Goal: Entertainment & Leisure: Consume media (video, audio)

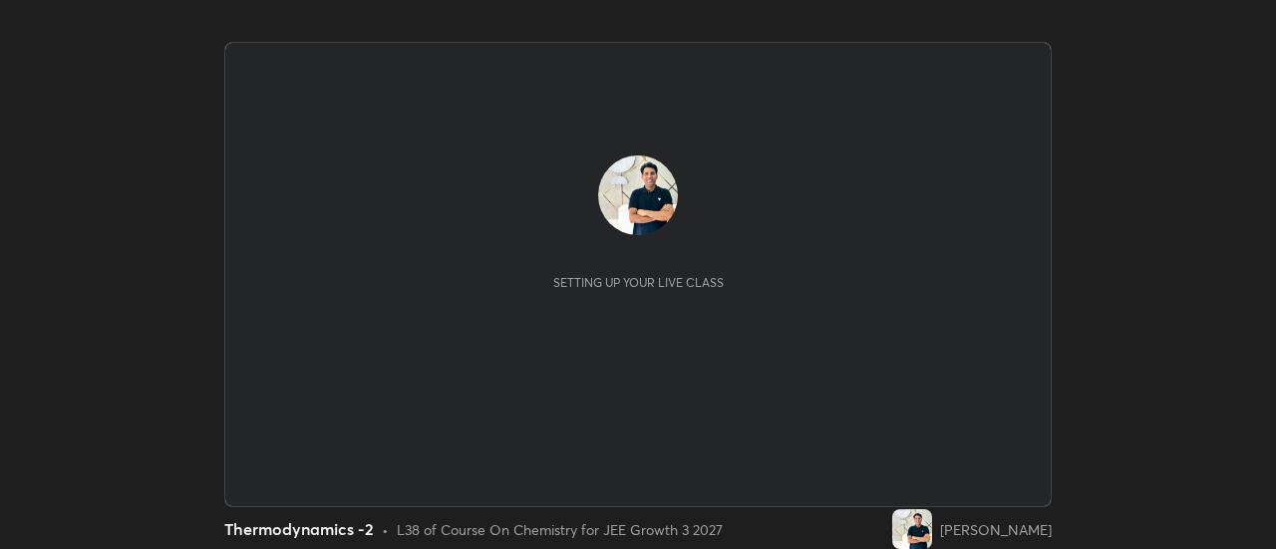
scroll to position [549, 1276]
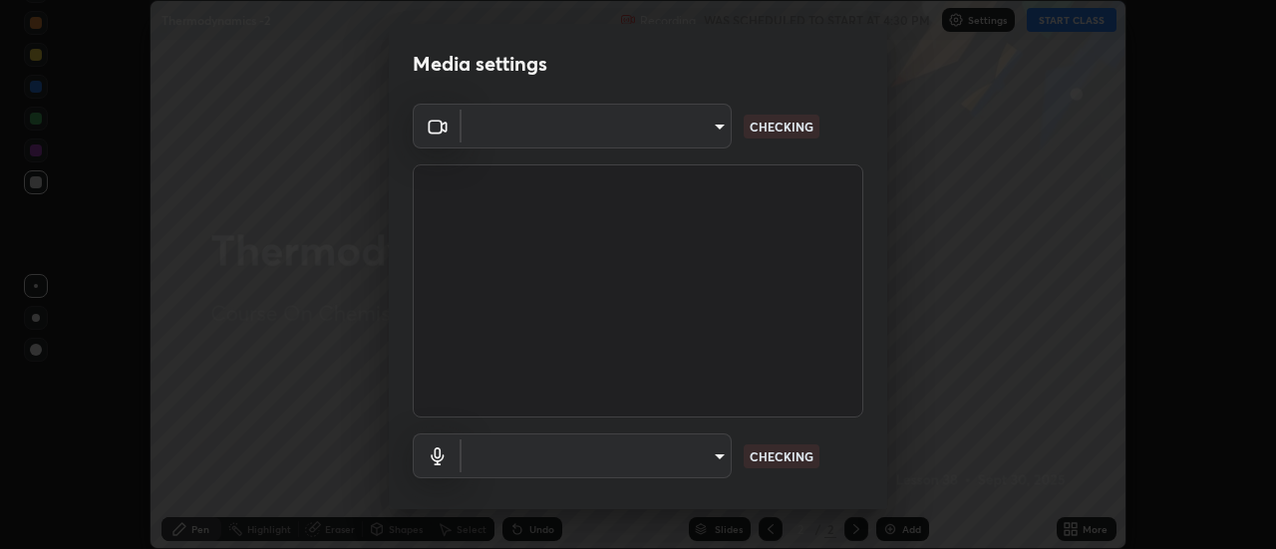
type input "bb472acd43814c493e76e7b6f69679a6546984a9169f098bd099272128ff4822"
type input "communications"
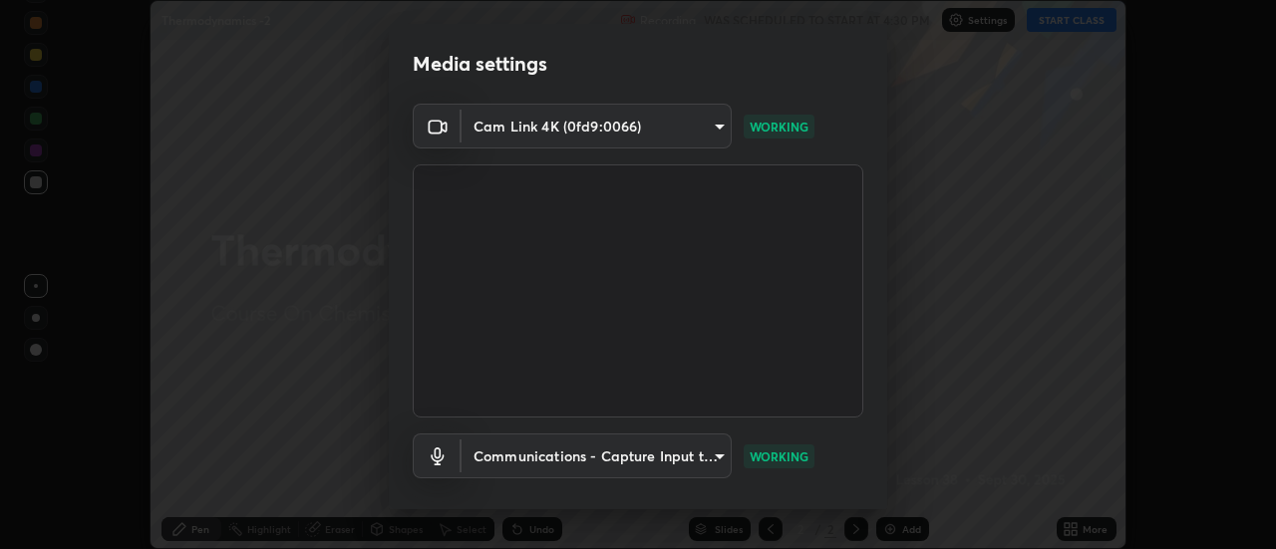
scroll to position [105, 0]
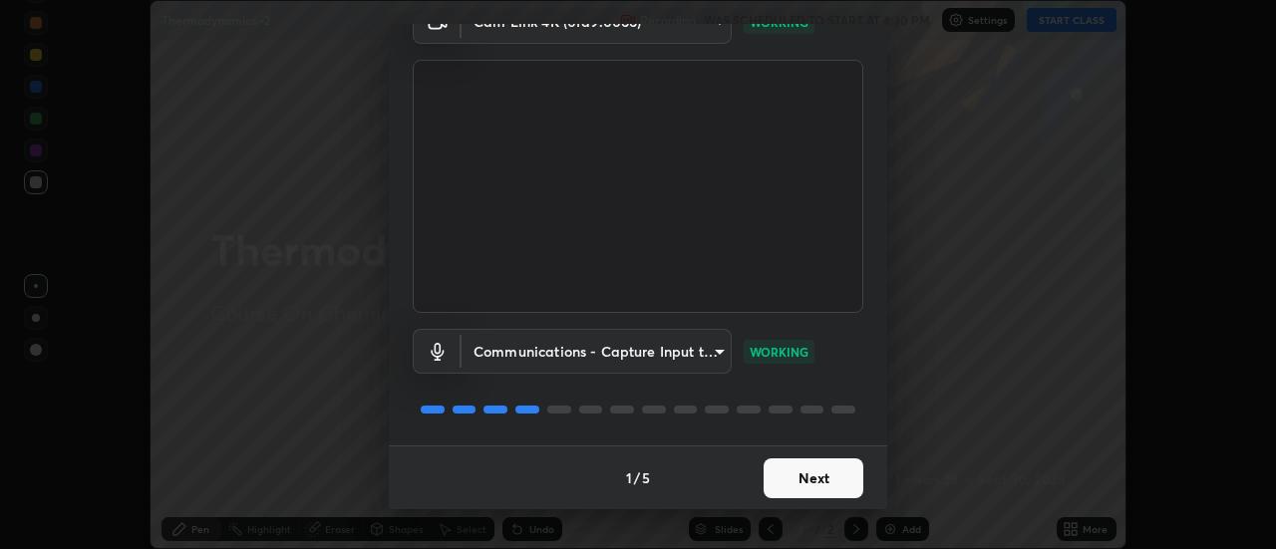
click at [822, 480] on button "Next" at bounding box center [814, 479] width 100 height 40
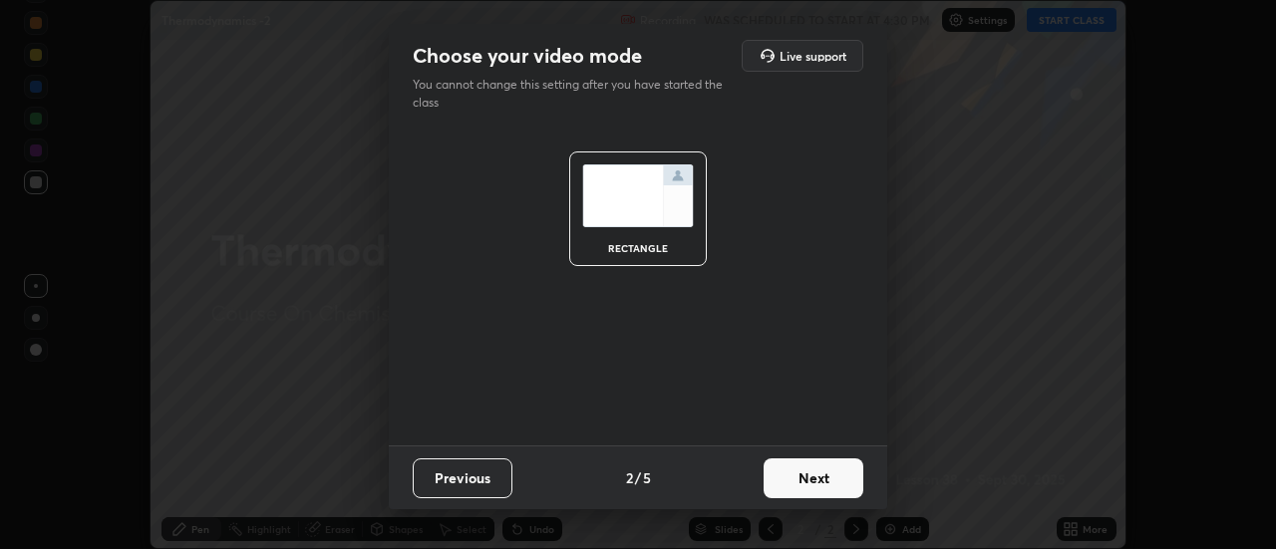
click at [822, 476] on button "Next" at bounding box center [814, 479] width 100 height 40
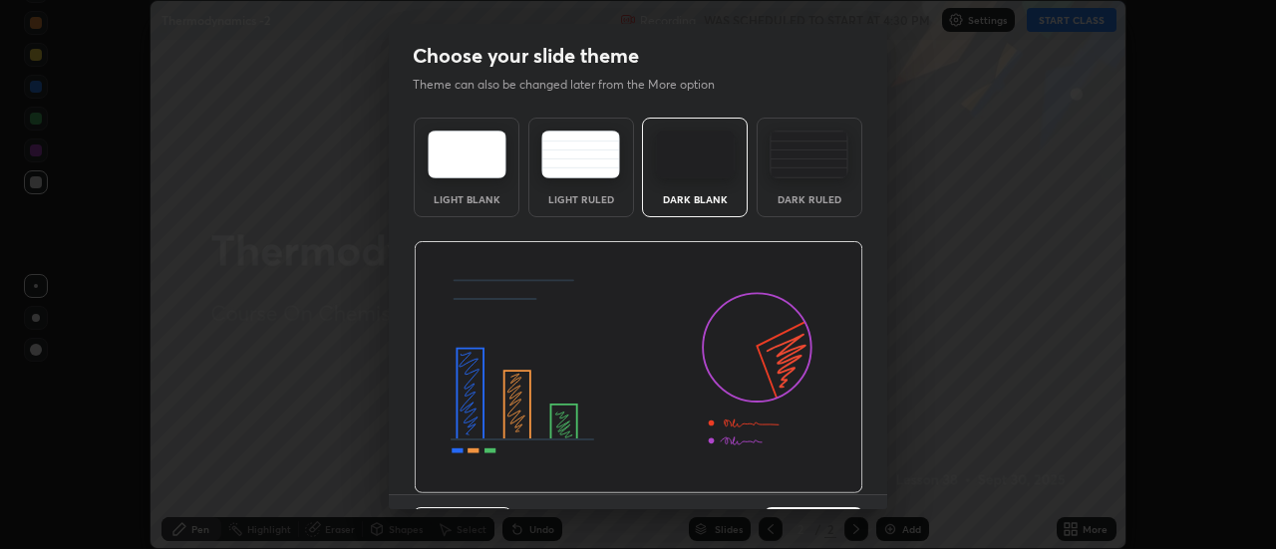
scroll to position [49, 0]
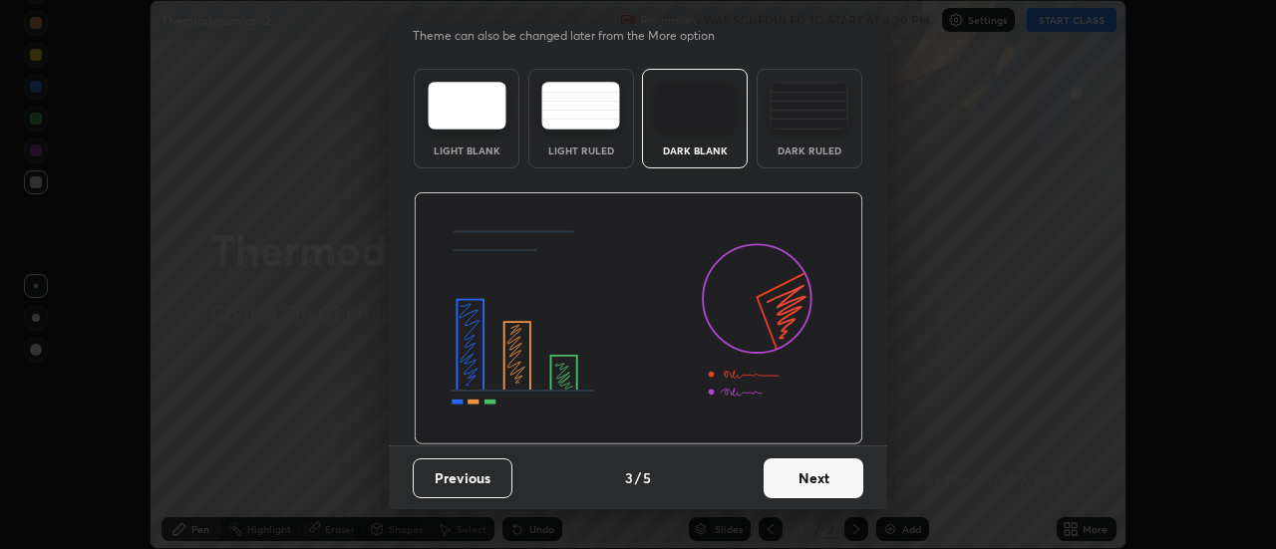
click at [825, 478] on button "Next" at bounding box center [814, 479] width 100 height 40
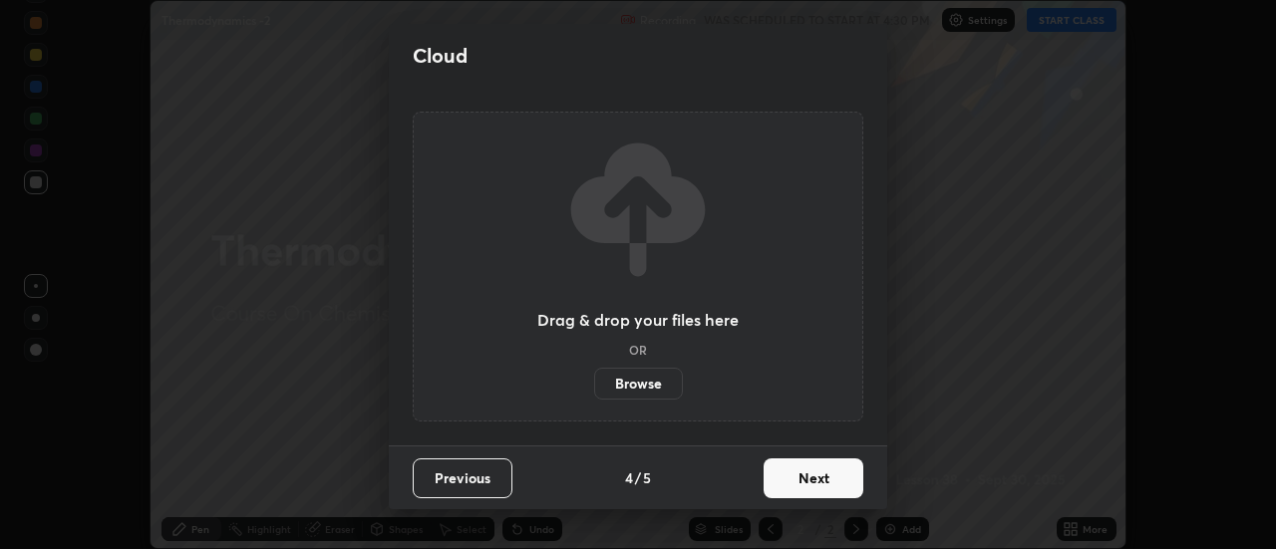
click at [820, 471] on button "Next" at bounding box center [814, 479] width 100 height 40
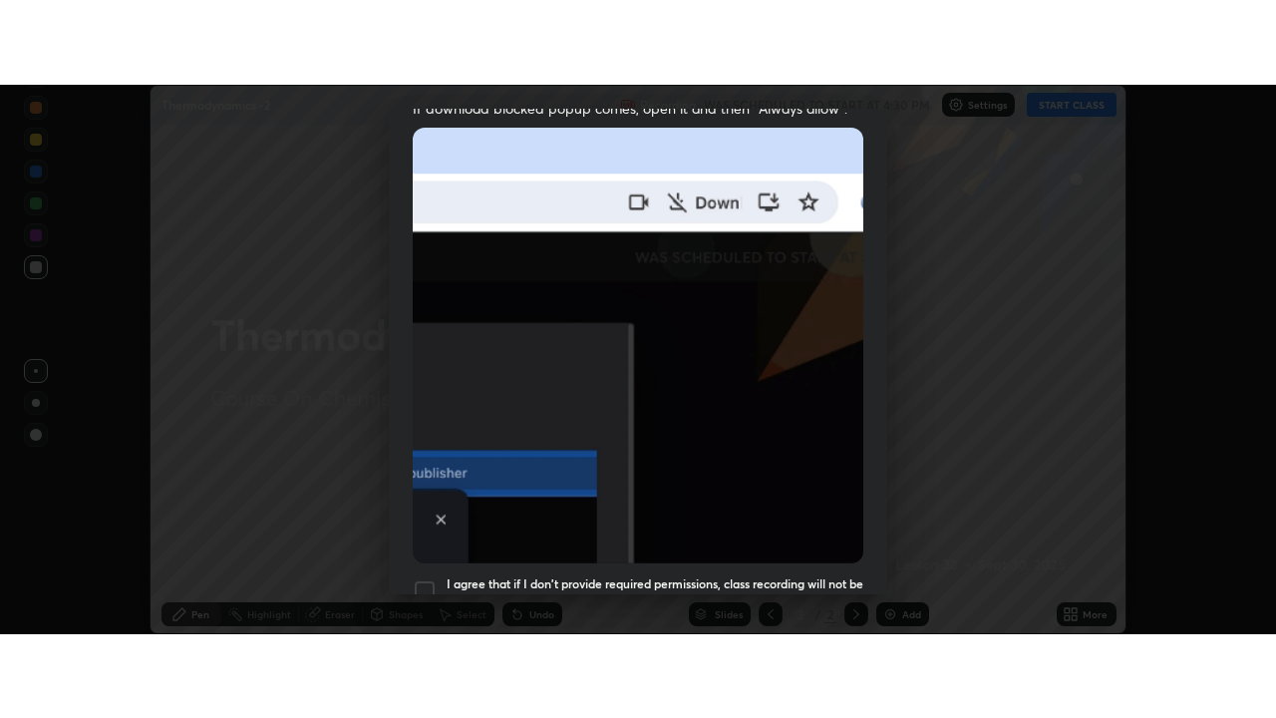
scroll to position [511, 0]
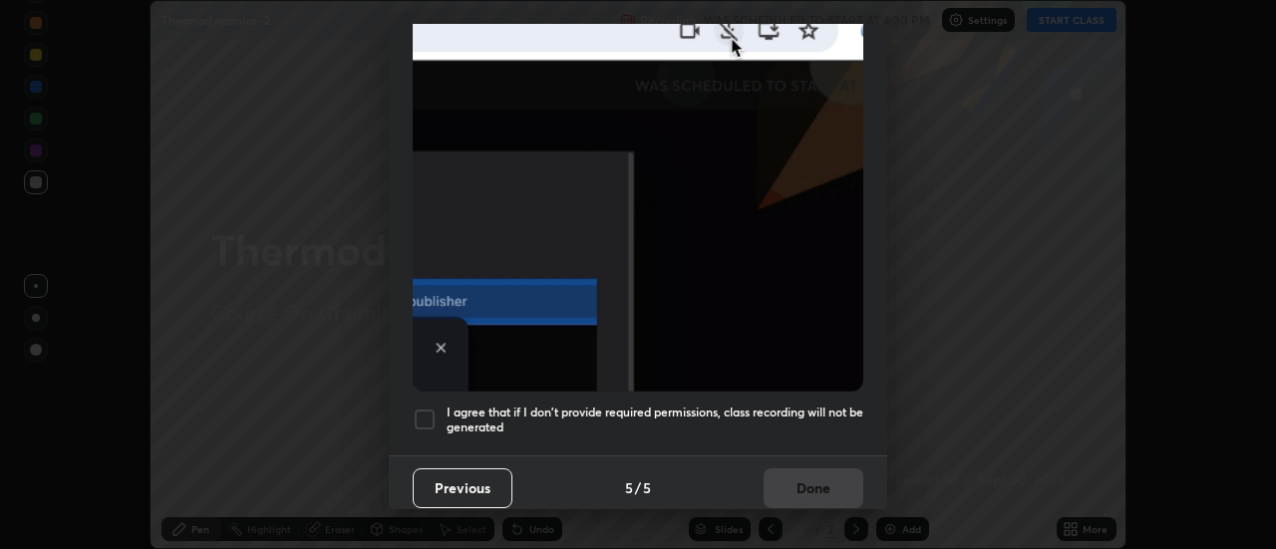
click at [791, 408] on h5 "I agree that if I don't provide required permissions, class recording will not …" at bounding box center [655, 420] width 417 height 31
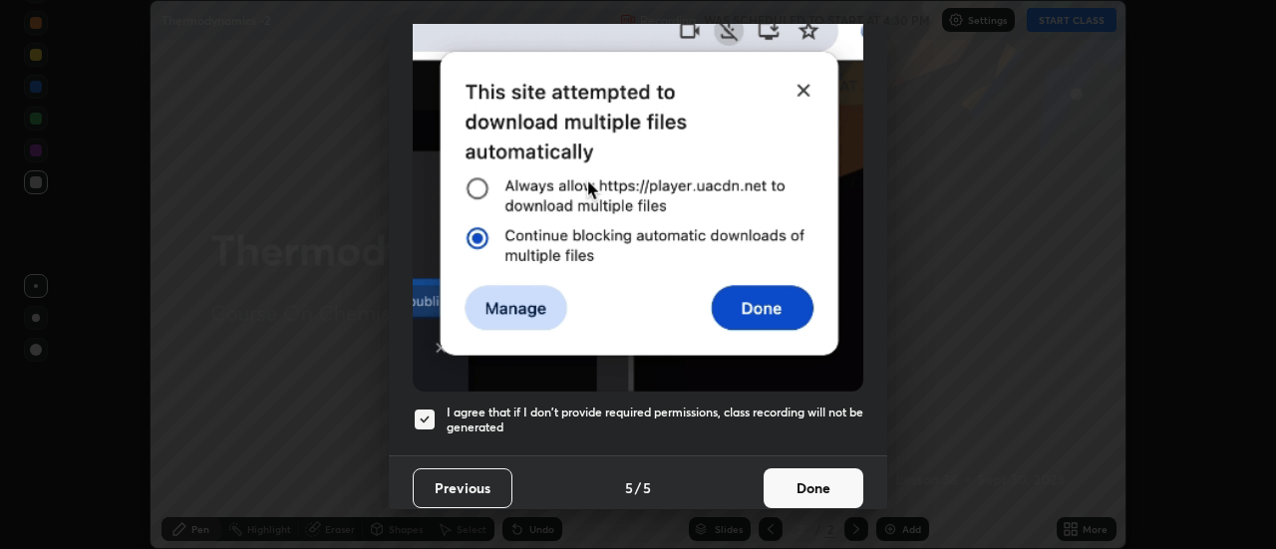
click at [812, 484] on button "Done" at bounding box center [814, 489] width 100 height 40
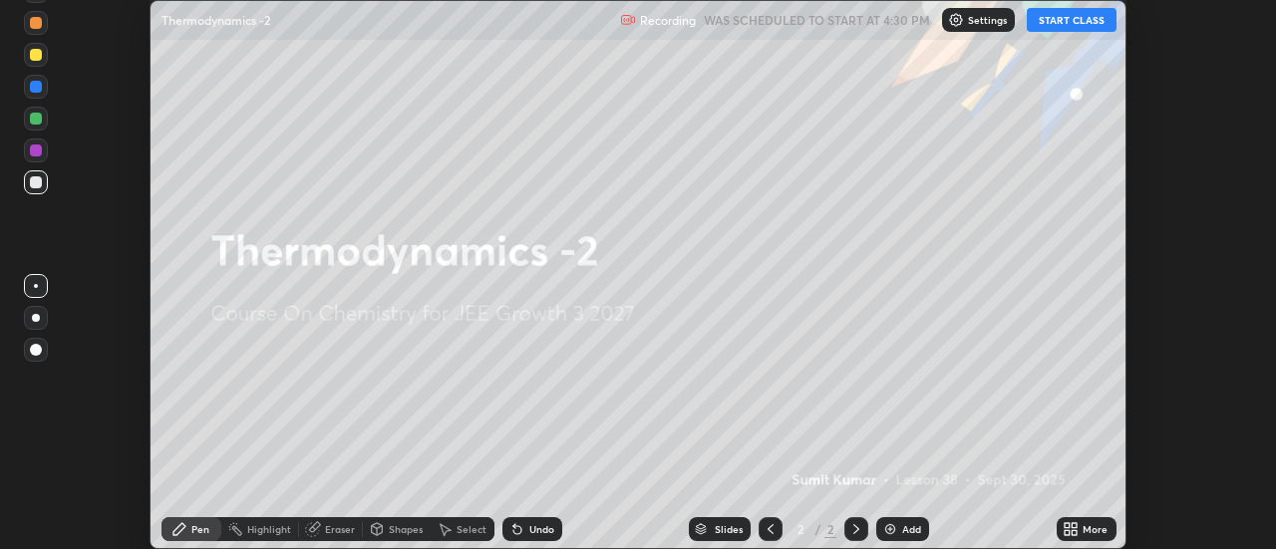
click at [1067, 525] on icon at bounding box center [1067, 525] width 5 height 5
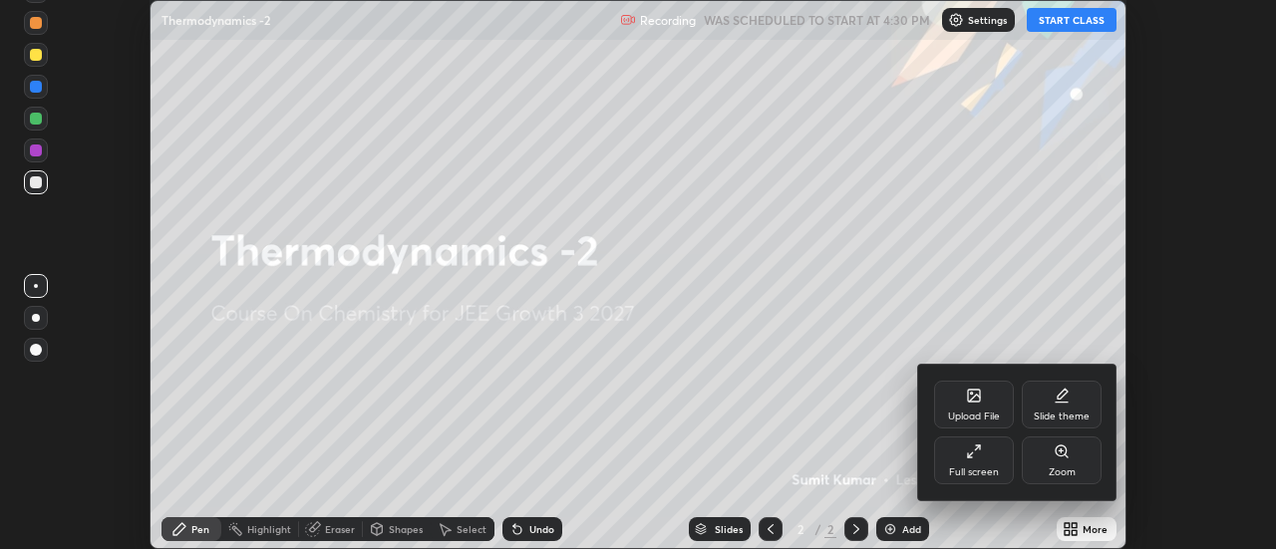
click at [979, 462] on div "Full screen" at bounding box center [974, 461] width 80 height 48
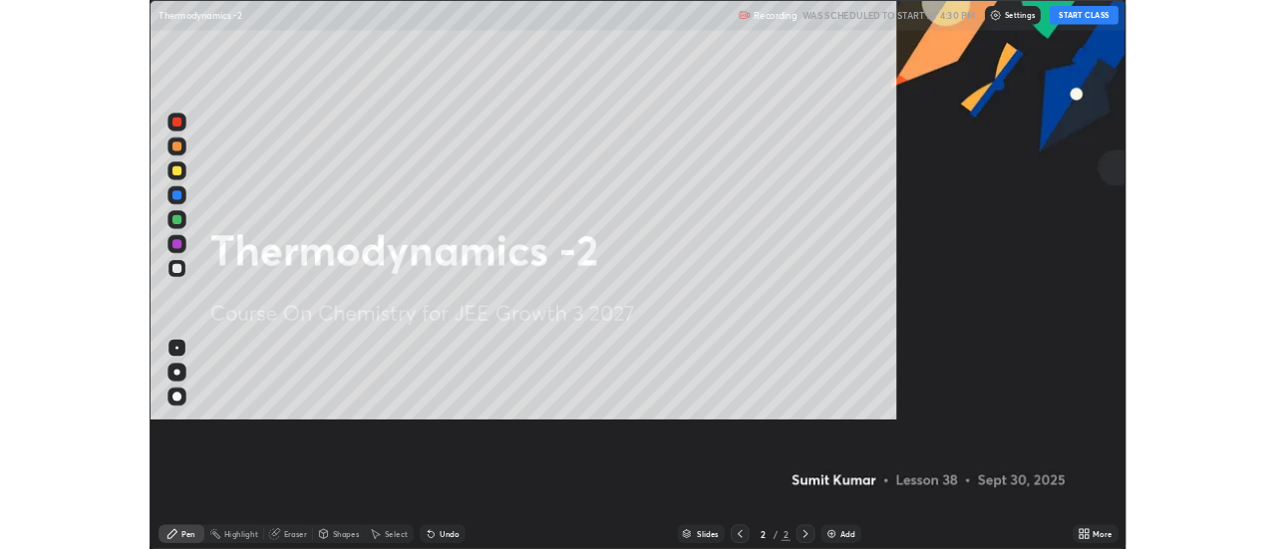
scroll to position [718, 1276]
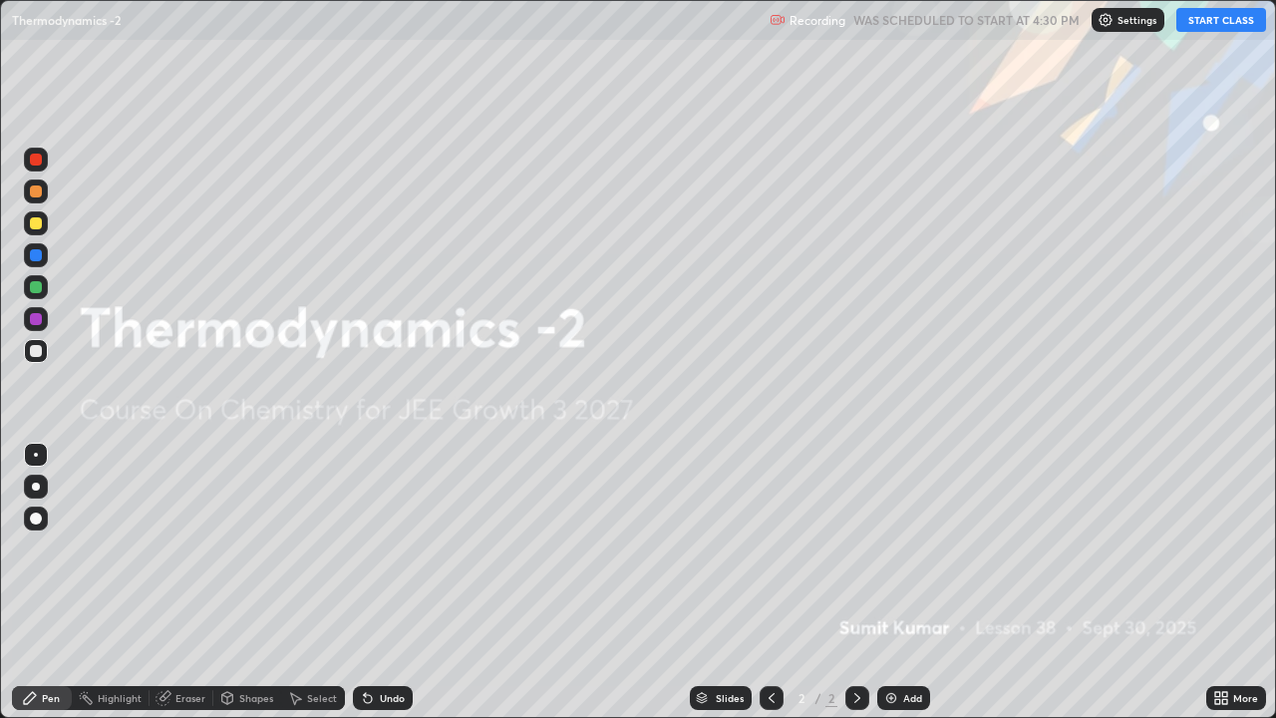
click at [1194, 22] on button "START CLASS" at bounding box center [1221, 20] width 90 height 24
click at [891, 548] on img at bounding box center [891, 698] width 16 height 16
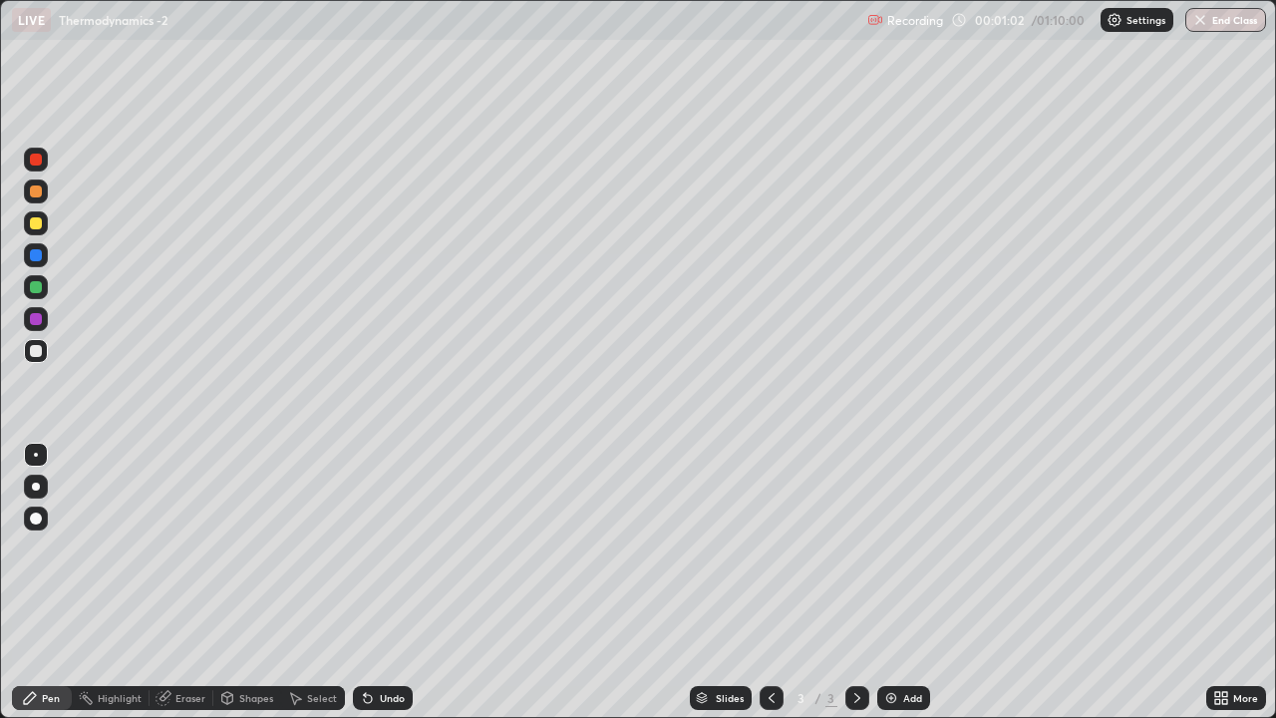
click at [364, 548] on icon at bounding box center [368, 699] width 8 height 8
click at [893, 548] on img at bounding box center [891, 698] width 16 height 16
click at [365, 548] on icon at bounding box center [368, 699] width 8 height 8
click at [373, 548] on div "Undo" at bounding box center [383, 698] width 60 height 24
click at [34, 225] on div at bounding box center [36, 223] width 12 height 12
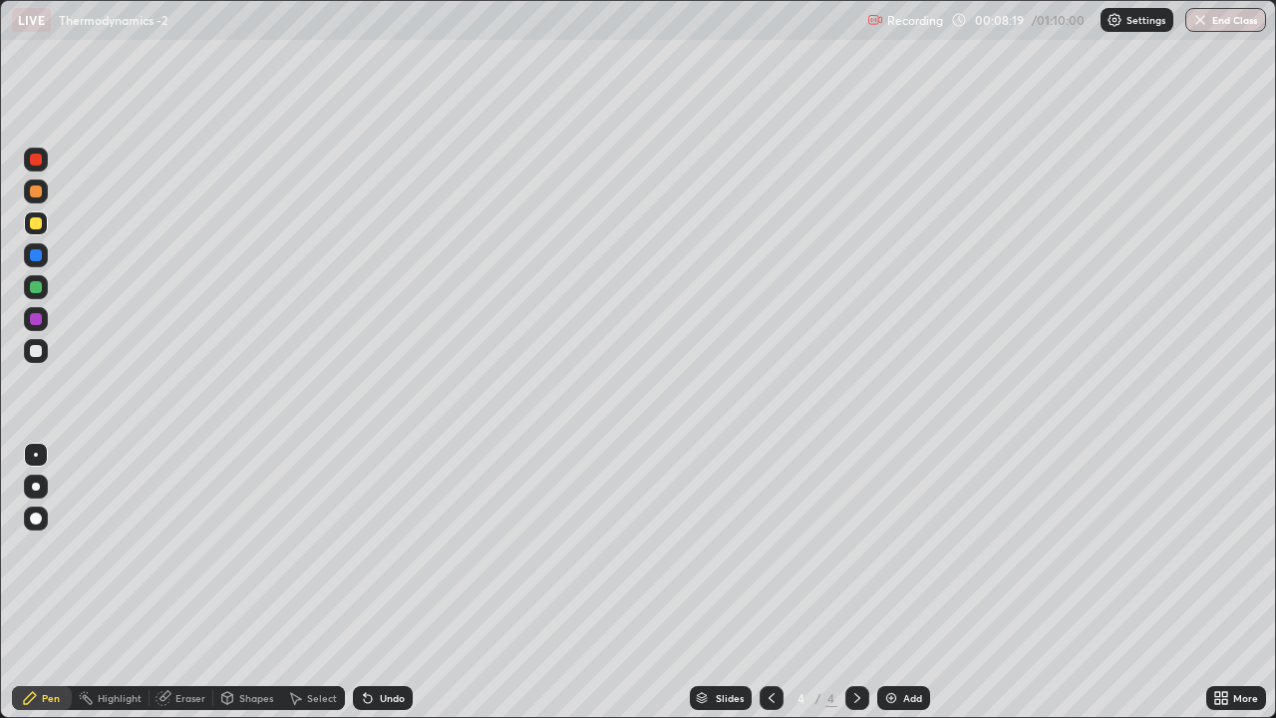
click at [38, 352] on div at bounding box center [36, 351] width 12 height 12
click at [387, 548] on div "Undo" at bounding box center [392, 698] width 25 height 10
click at [39, 228] on div at bounding box center [36, 223] width 12 height 12
click at [382, 548] on div "Undo" at bounding box center [392, 698] width 25 height 10
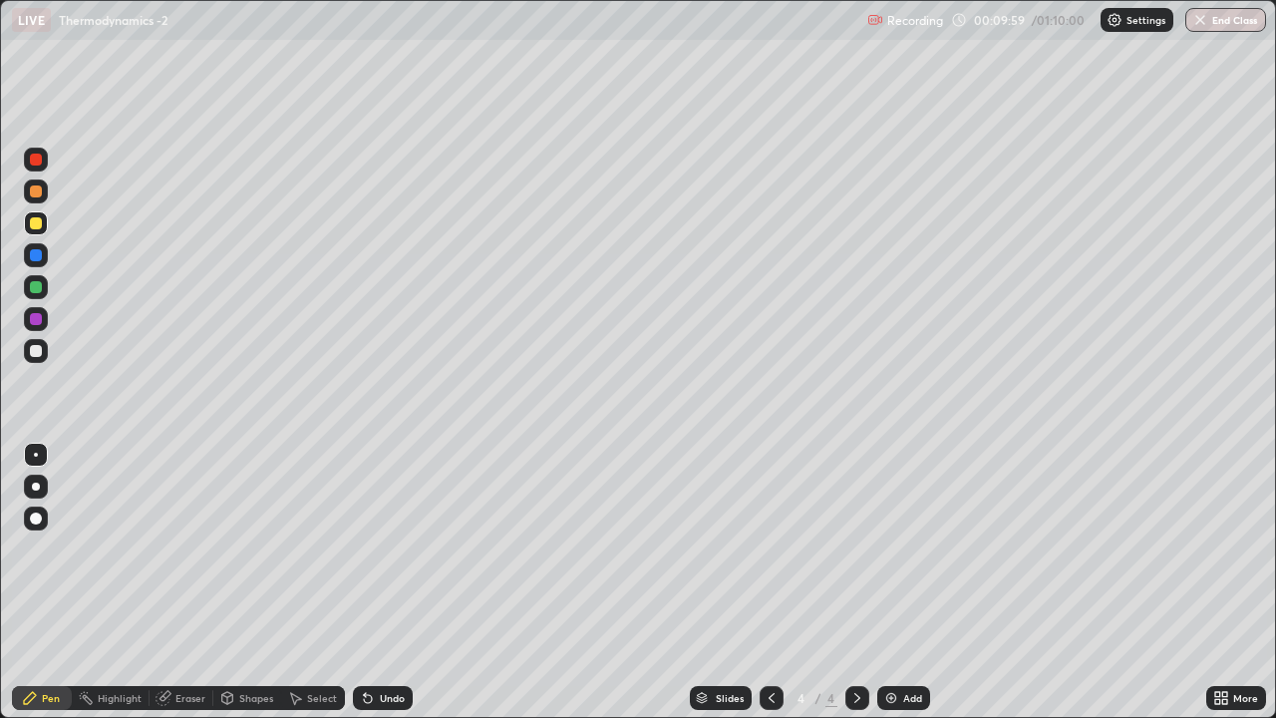
click at [367, 548] on icon at bounding box center [368, 699] width 8 height 8
click at [364, 548] on icon at bounding box center [368, 699] width 8 height 8
click at [382, 548] on div "Undo" at bounding box center [383, 698] width 60 height 24
click at [372, 548] on icon at bounding box center [368, 698] width 16 height 16
click at [364, 548] on icon at bounding box center [368, 699] width 8 height 8
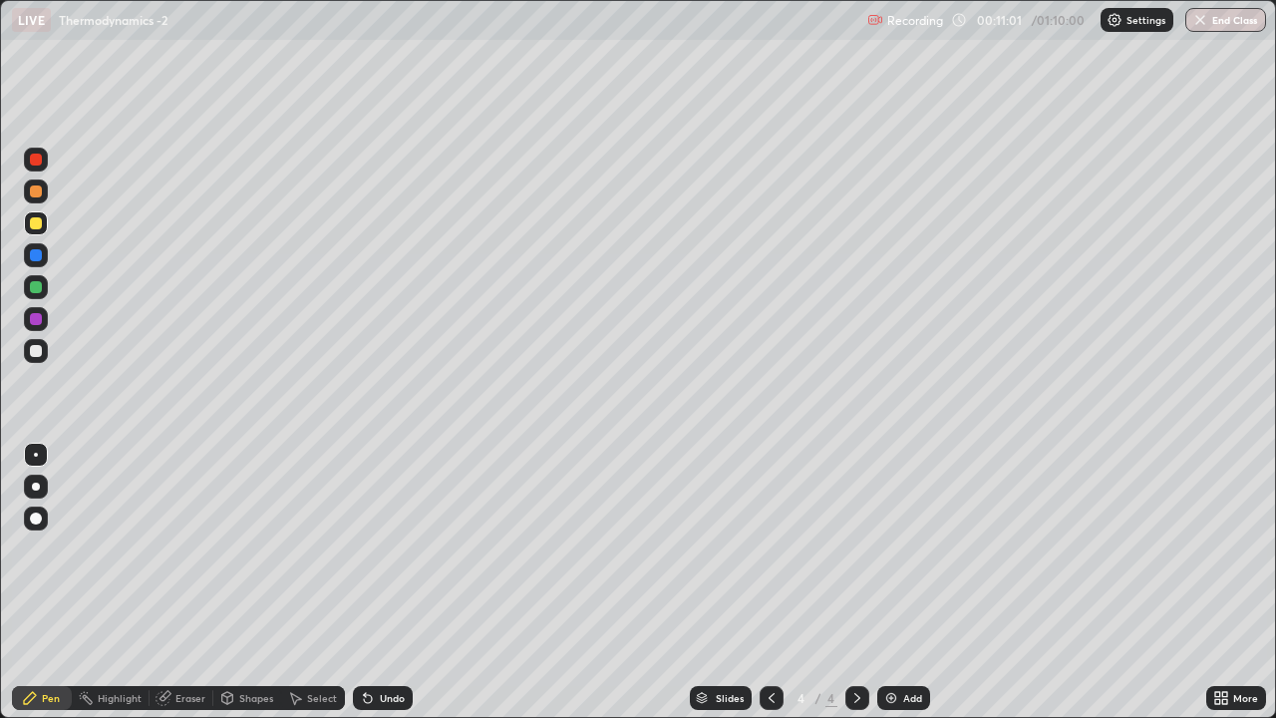
click at [239, 548] on div "Shapes" at bounding box center [256, 698] width 34 height 10
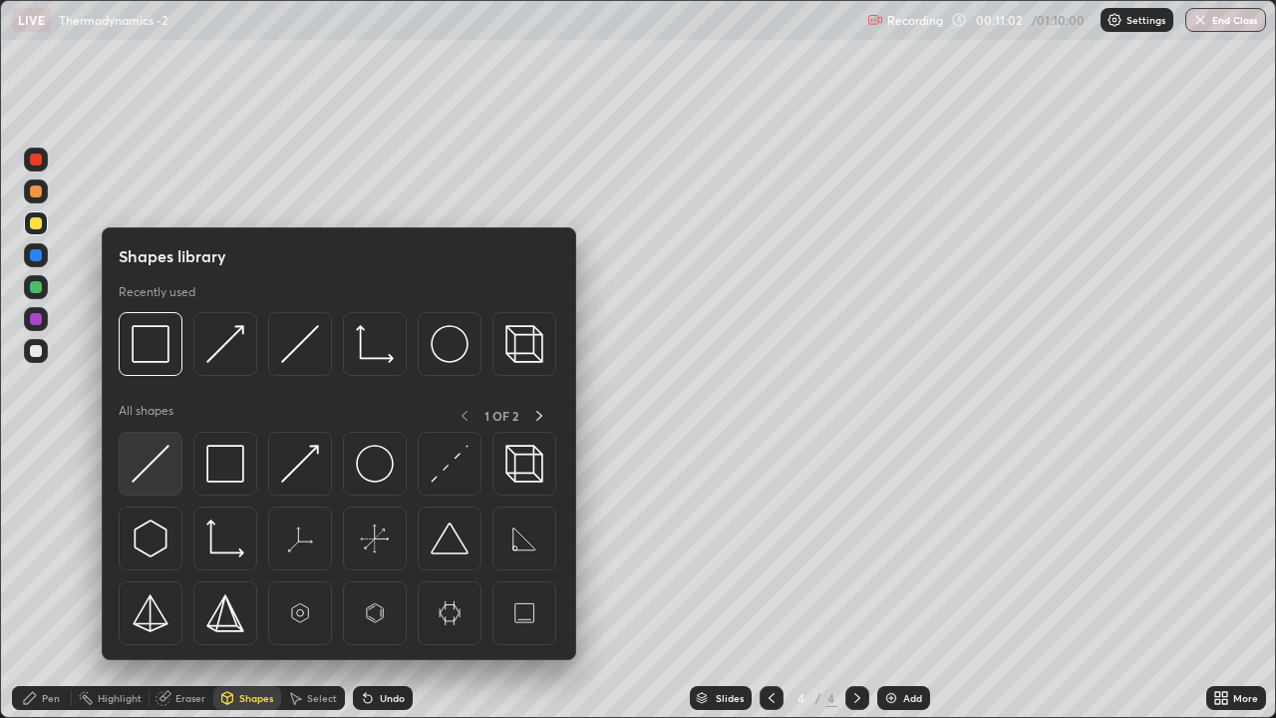
click at [150, 460] on img at bounding box center [151, 464] width 38 height 38
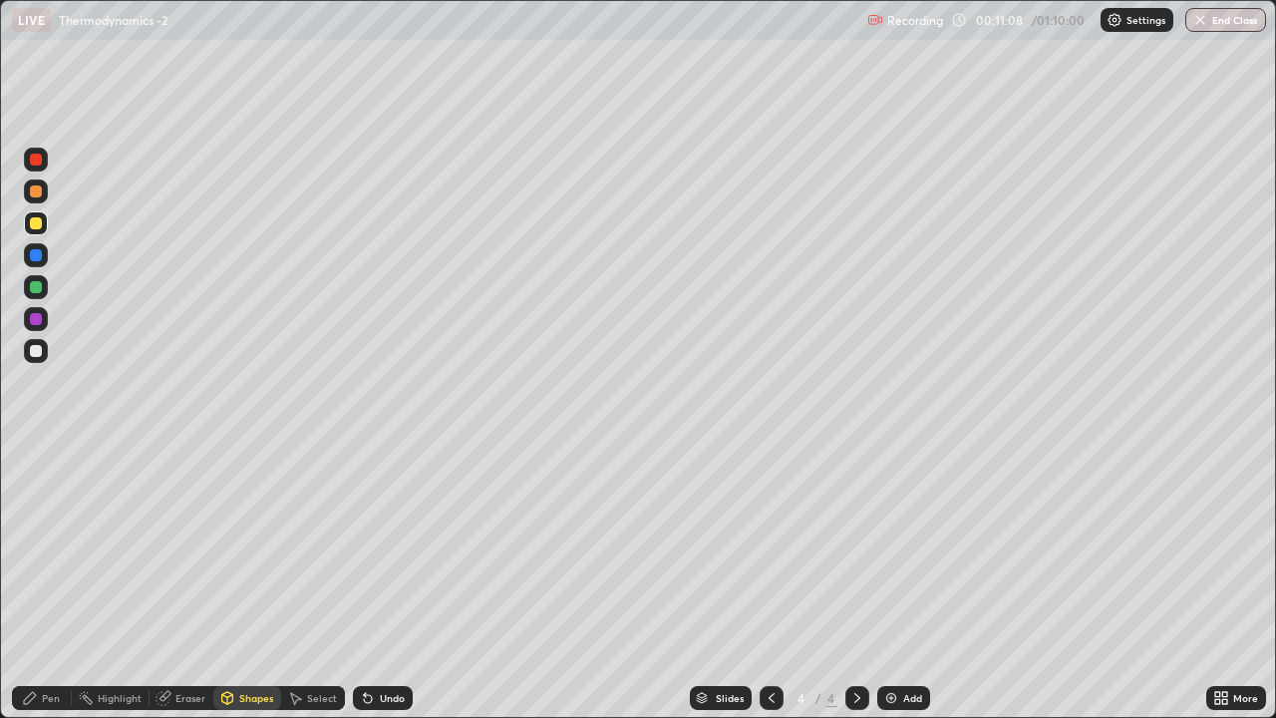
click at [64, 548] on div "Pen" at bounding box center [42, 698] width 60 height 24
click at [372, 548] on icon at bounding box center [368, 698] width 16 height 16
click at [28, 362] on div at bounding box center [36, 351] width 24 height 24
click at [243, 548] on div "Shapes" at bounding box center [256, 698] width 34 height 10
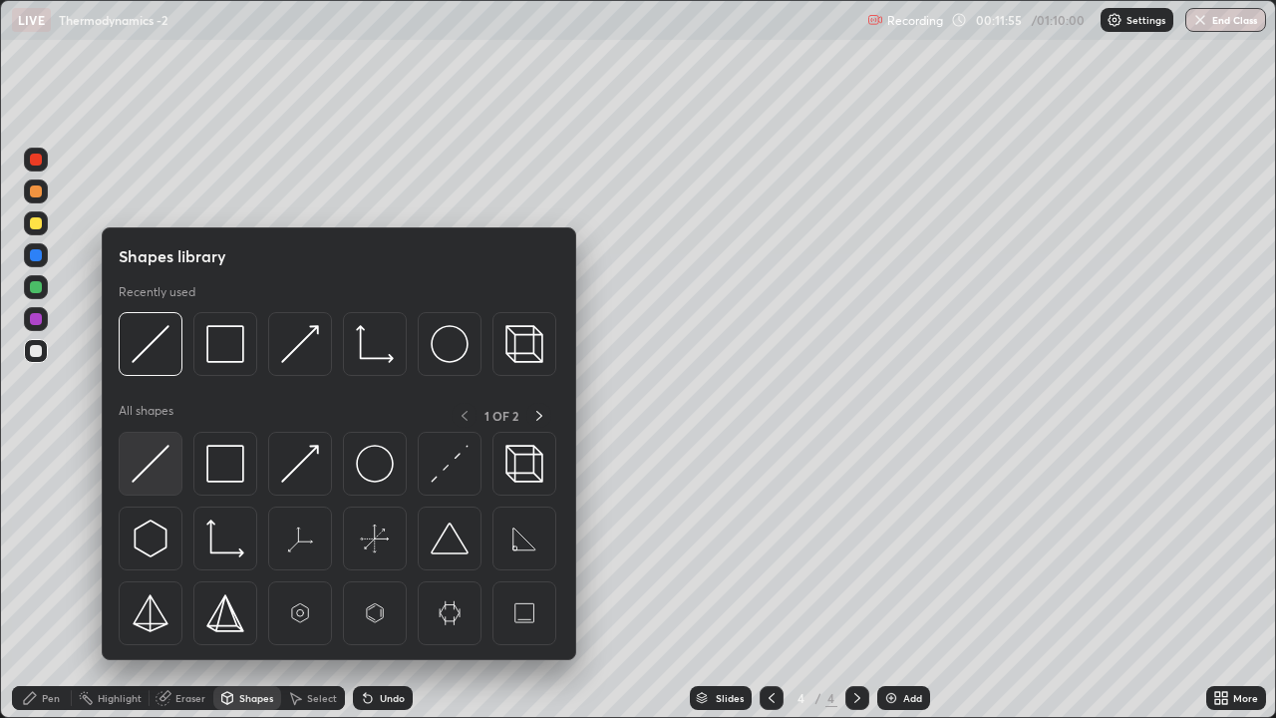
click at [160, 456] on img at bounding box center [151, 464] width 38 height 38
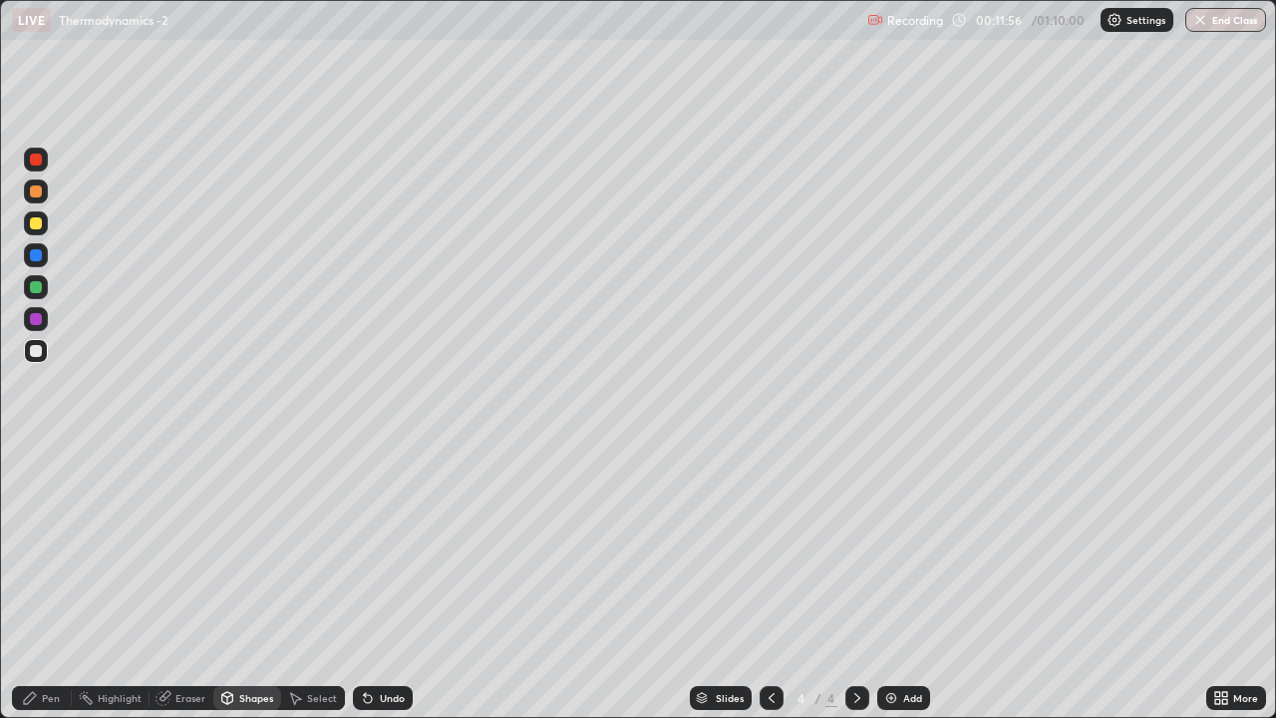
click at [37, 223] on div at bounding box center [36, 223] width 12 height 12
click at [43, 548] on div "Pen" at bounding box center [51, 698] width 18 height 10
click at [163, 548] on icon at bounding box center [163, 698] width 13 height 13
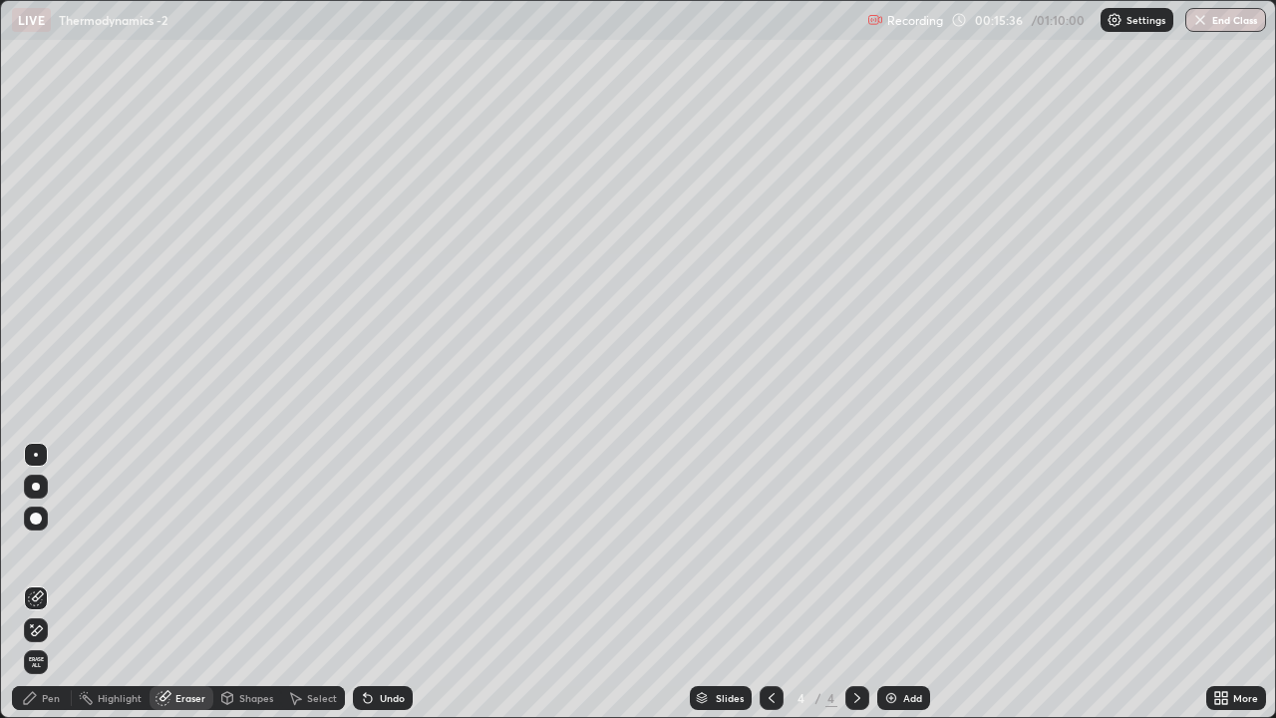
click at [895, 548] on img at bounding box center [891, 698] width 16 height 16
click at [47, 548] on div "Pen" at bounding box center [51, 698] width 18 height 10
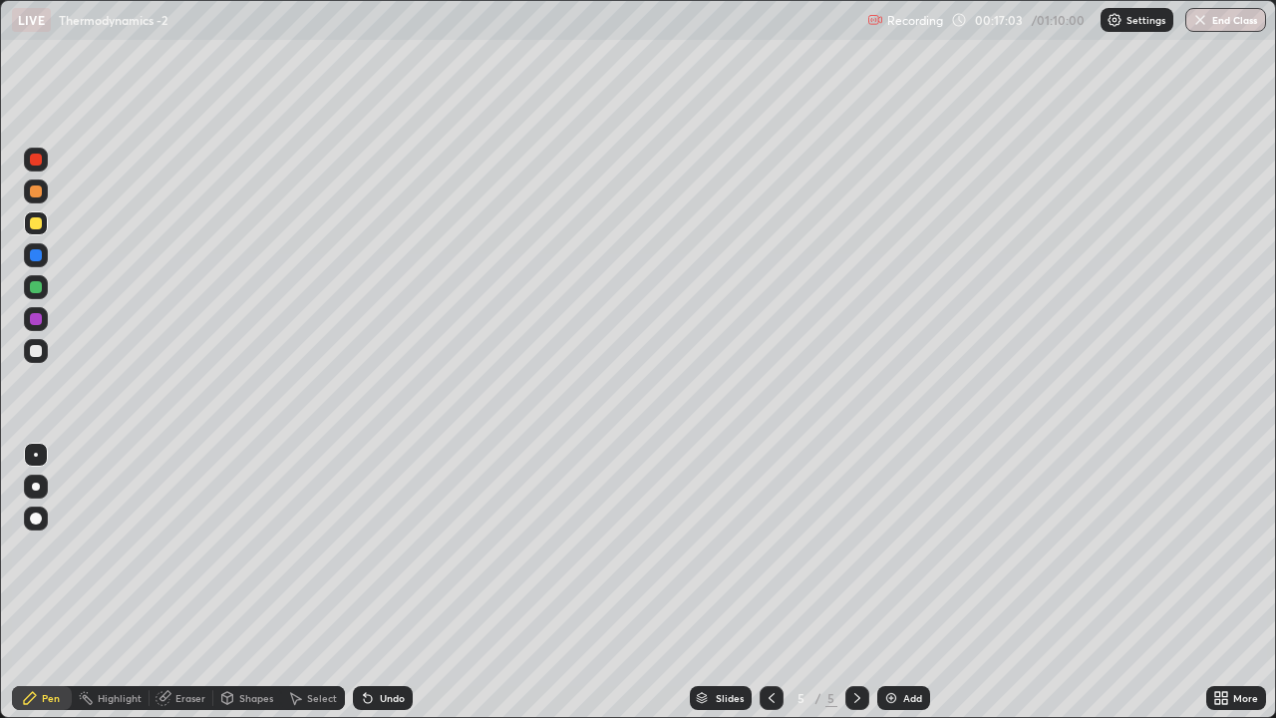
click at [386, 548] on div "Undo" at bounding box center [383, 698] width 60 height 24
click at [383, 548] on div "Undo" at bounding box center [392, 698] width 25 height 10
click at [36, 190] on div at bounding box center [36, 191] width 12 height 12
click at [390, 548] on div "Undo" at bounding box center [392, 698] width 25 height 10
click at [887, 548] on img at bounding box center [891, 698] width 16 height 16
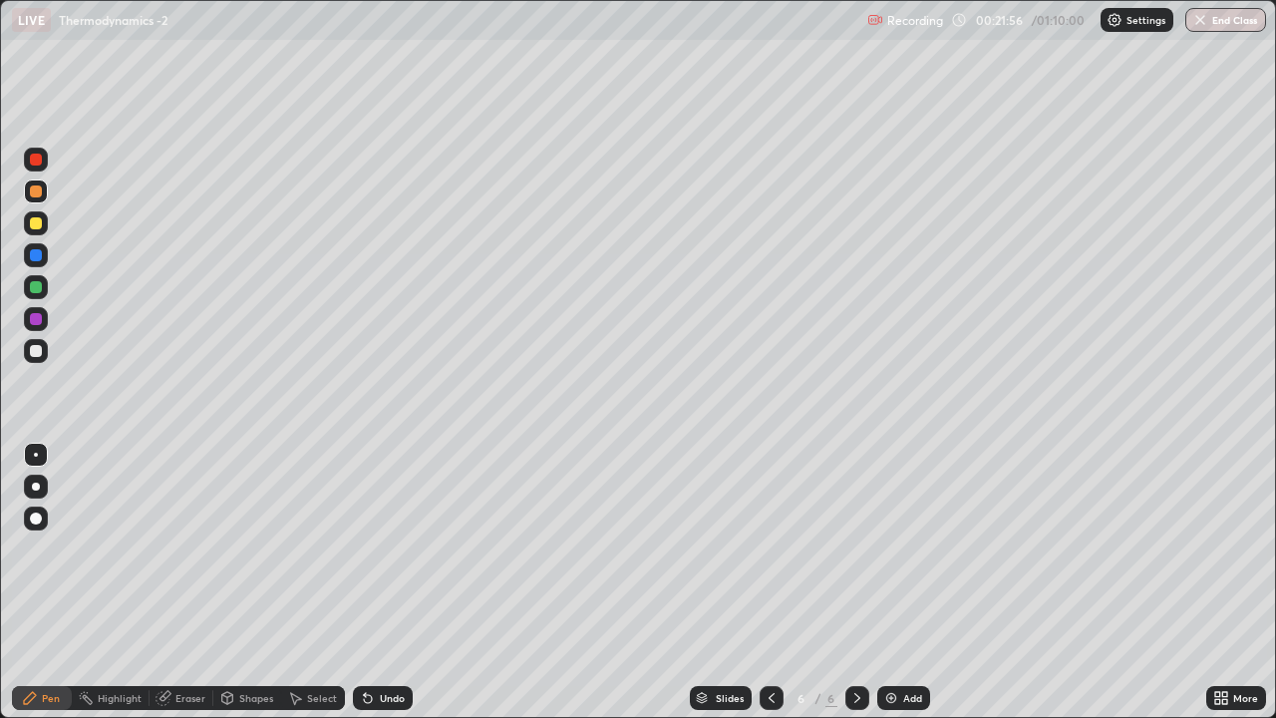
click at [36, 355] on div at bounding box center [36, 351] width 12 height 12
click at [365, 548] on icon at bounding box center [368, 699] width 8 height 8
click at [364, 548] on icon at bounding box center [365, 694] width 2 height 2
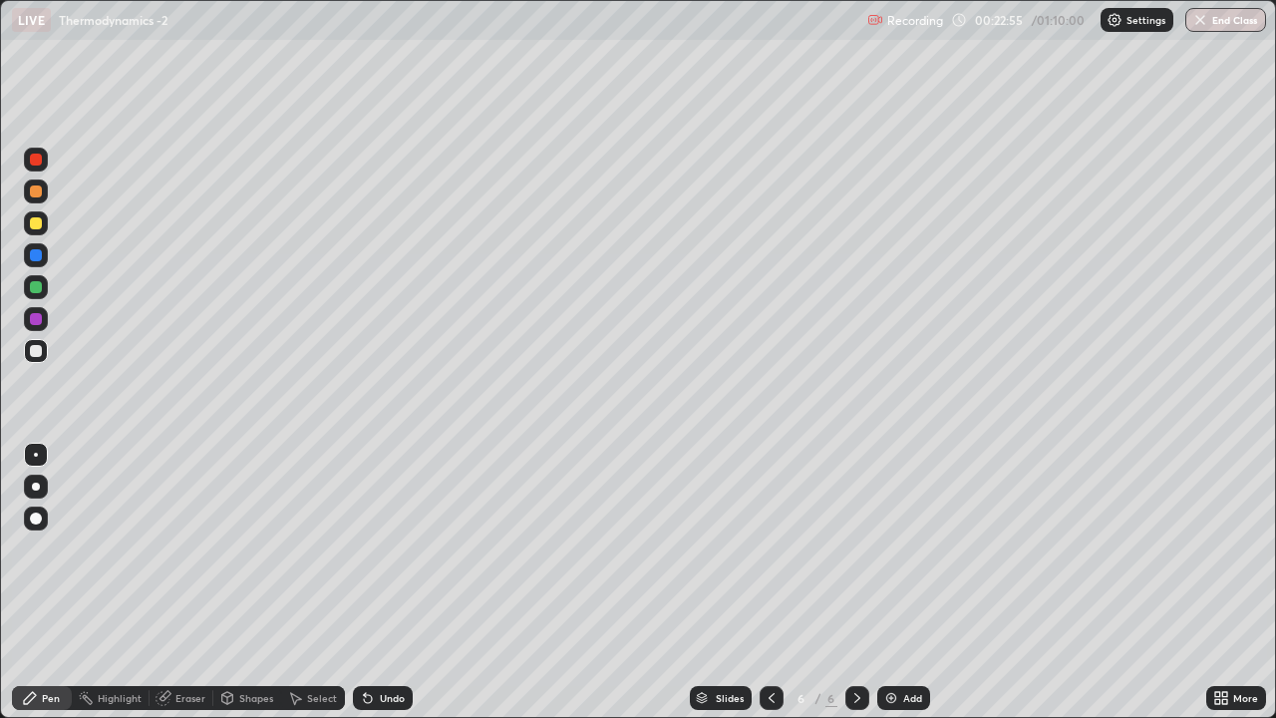
click at [364, 548] on icon at bounding box center [365, 694] width 2 height 2
click at [368, 548] on icon at bounding box center [368, 699] width 8 height 8
click at [368, 548] on icon at bounding box center [368, 698] width 16 height 16
click at [236, 548] on div "Shapes" at bounding box center [247, 698] width 68 height 24
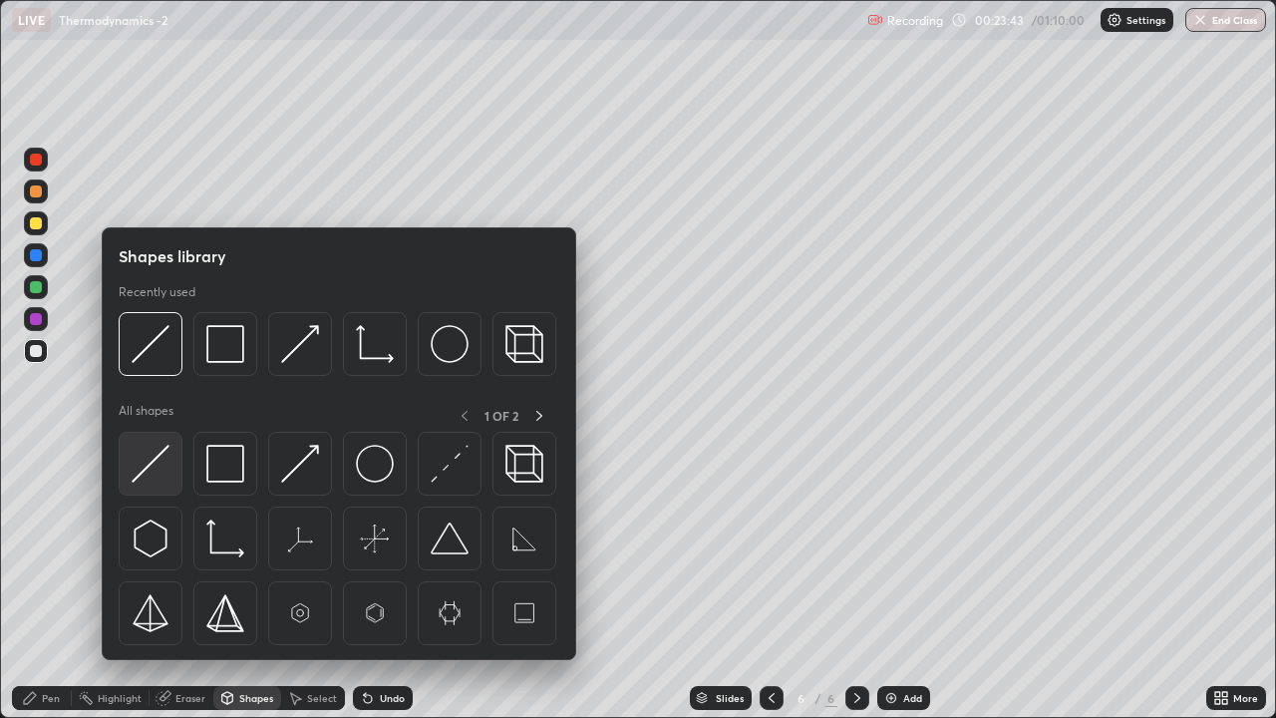
click at [159, 458] on img at bounding box center [151, 464] width 38 height 38
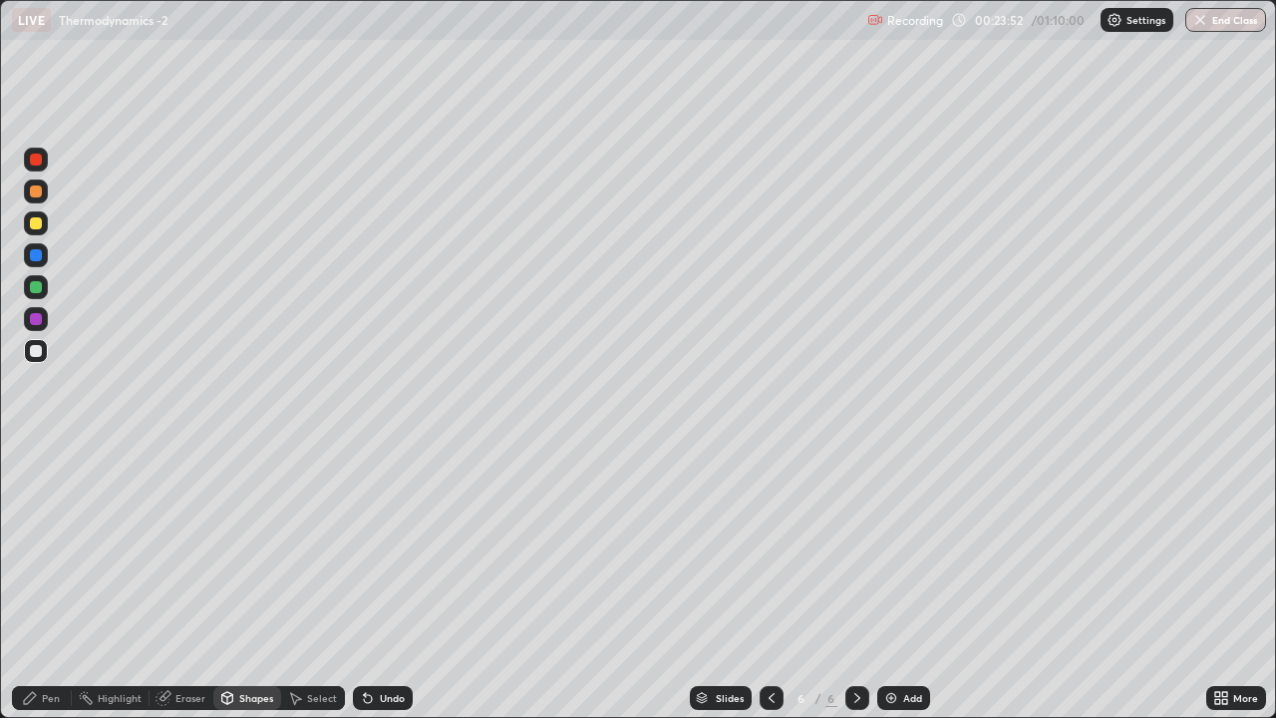
click at [34, 226] on div at bounding box center [36, 223] width 12 height 12
click at [371, 548] on icon at bounding box center [368, 698] width 16 height 16
click at [40, 548] on div "Pen" at bounding box center [42, 698] width 60 height 24
click at [381, 548] on div "Undo" at bounding box center [379, 698] width 68 height 40
click at [228, 548] on icon at bounding box center [227, 698] width 11 height 12
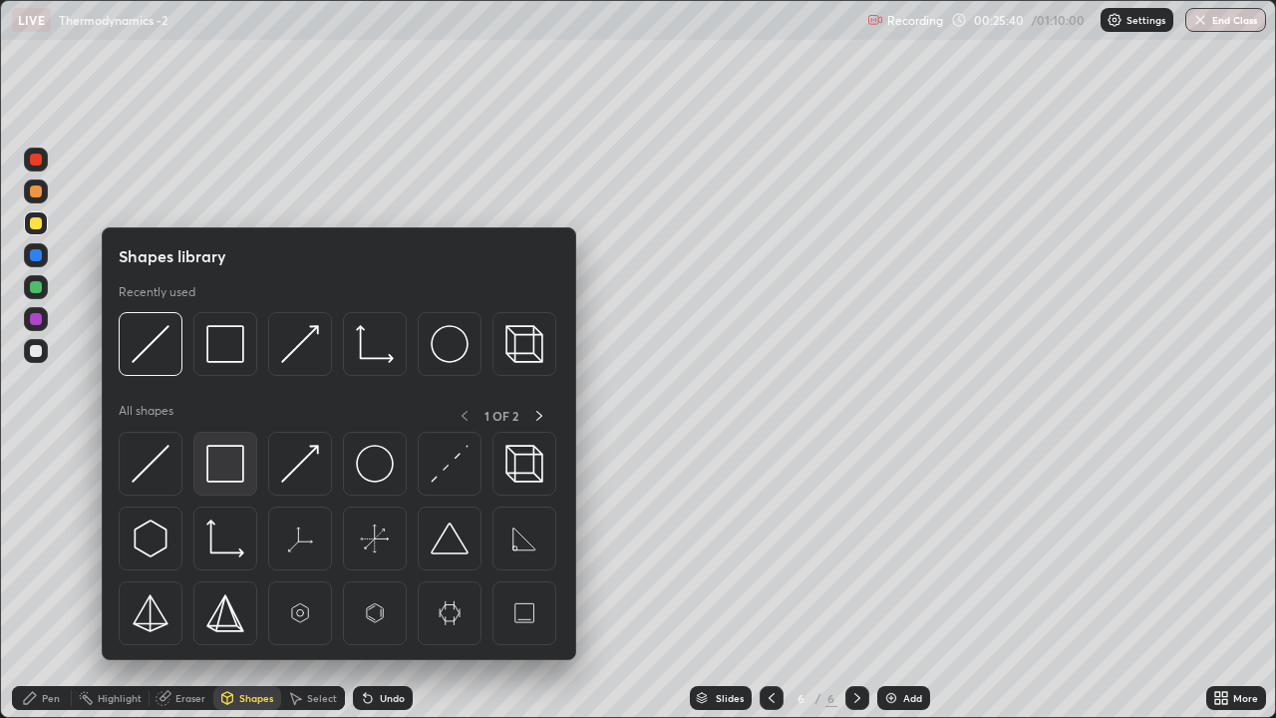
click at [224, 467] on img at bounding box center [225, 464] width 38 height 38
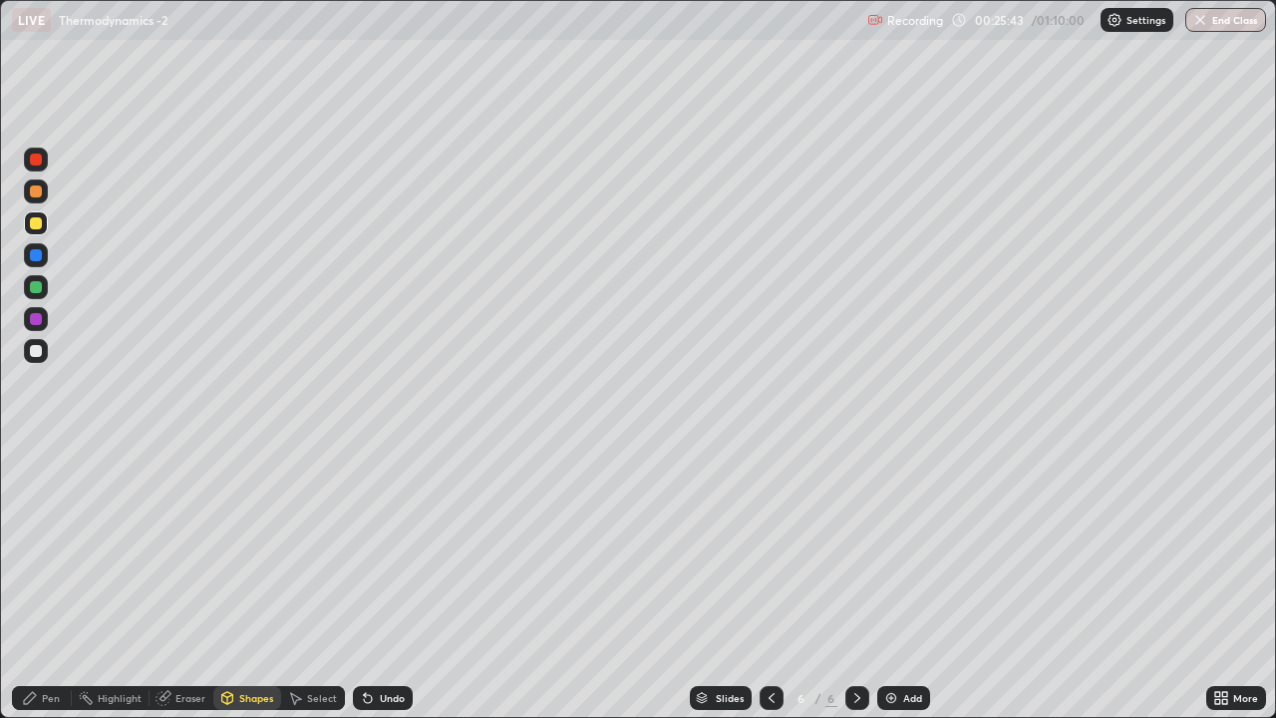
click at [39, 286] on div at bounding box center [36, 287] width 12 height 12
click at [361, 548] on icon at bounding box center [368, 698] width 16 height 16
click at [48, 548] on div "Pen" at bounding box center [51, 698] width 18 height 10
click at [227, 548] on icon at bounding box center [227, 700] width 0 height 7
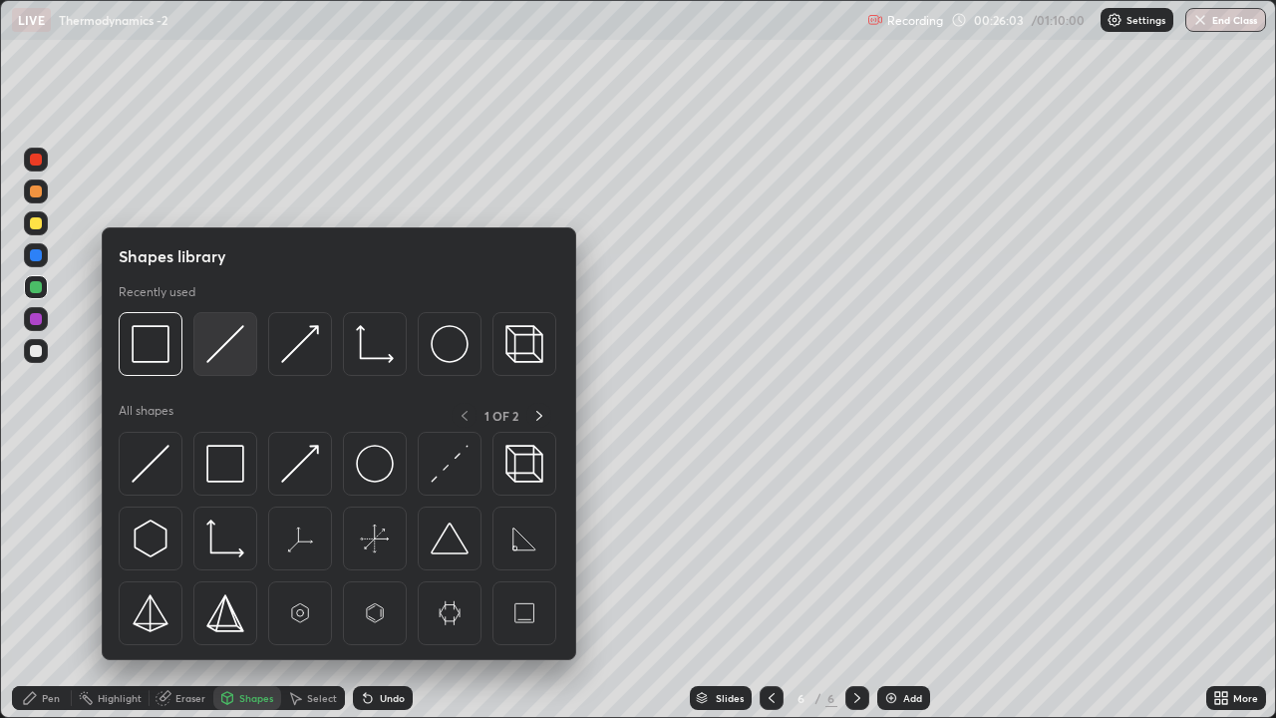
click at [211, 356] on img at bounding box center [225, 344] width 38 height 38
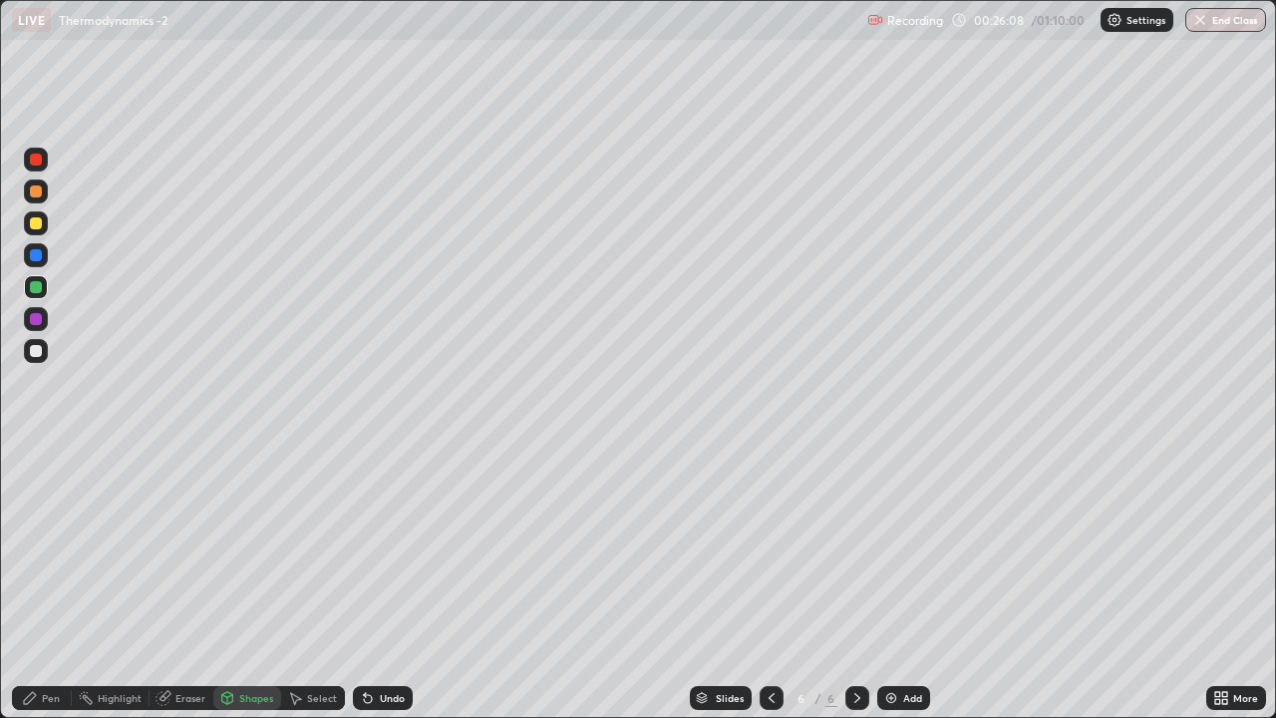
click at [31, 548] on icon at bounding box center [30, 698] width 16 height 16
click at [32, 351] on div at bounding box center [36, 351] width 12 height 12
click at [387, 548] on div "Undo" at bounding box center [383, 698] width 60 height 24
click at [386, 548] on div "Undo" at bounding box center [392, 698] width 25 height 10
click at [393, 548] on div "Undo" at bounding box center [392, 698] width 25 height 10
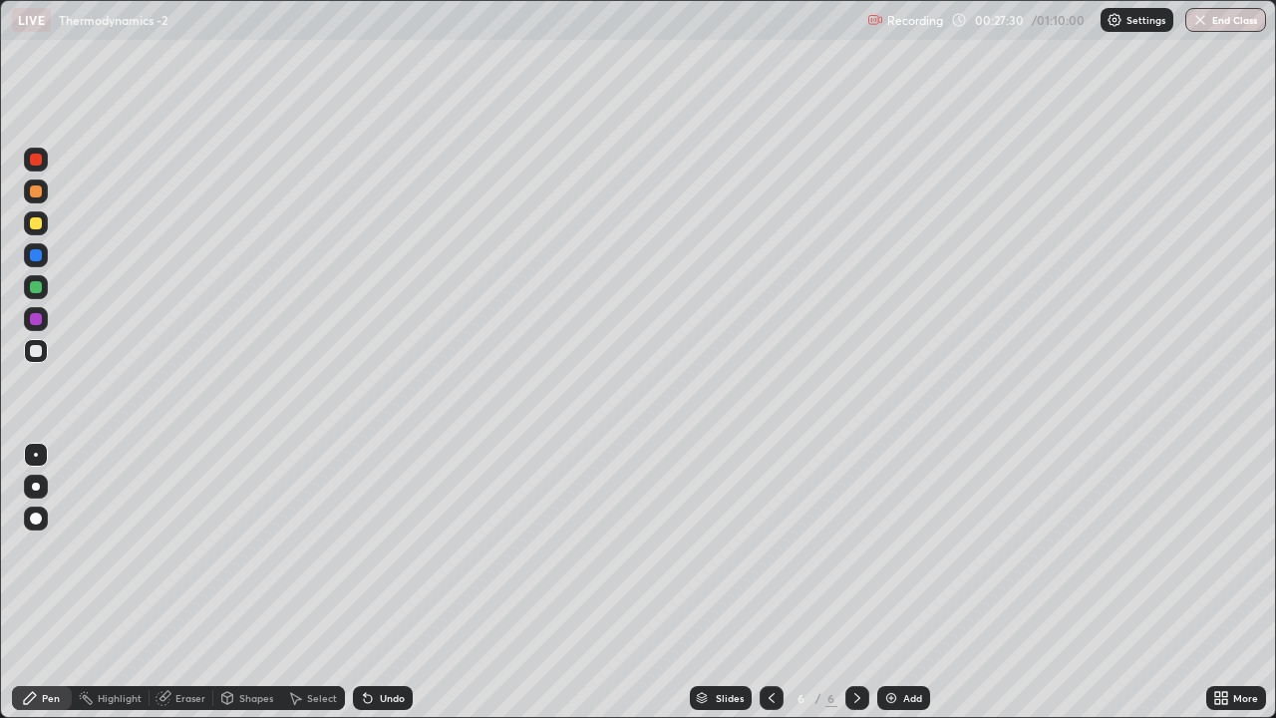
click at [390, 548] on div "Undo" at bounding box center [392, 698] width 25 height 10
click at [401, 548] on div "Undo" at bounding box center [383, 698] width 60 height 24
click at [393, 548] on div "Undo" at bounding box center [392, 698] width 25 height 10
click at [399, 548] on div "Undo" at bounding box center [392, 698] width 25 height 10
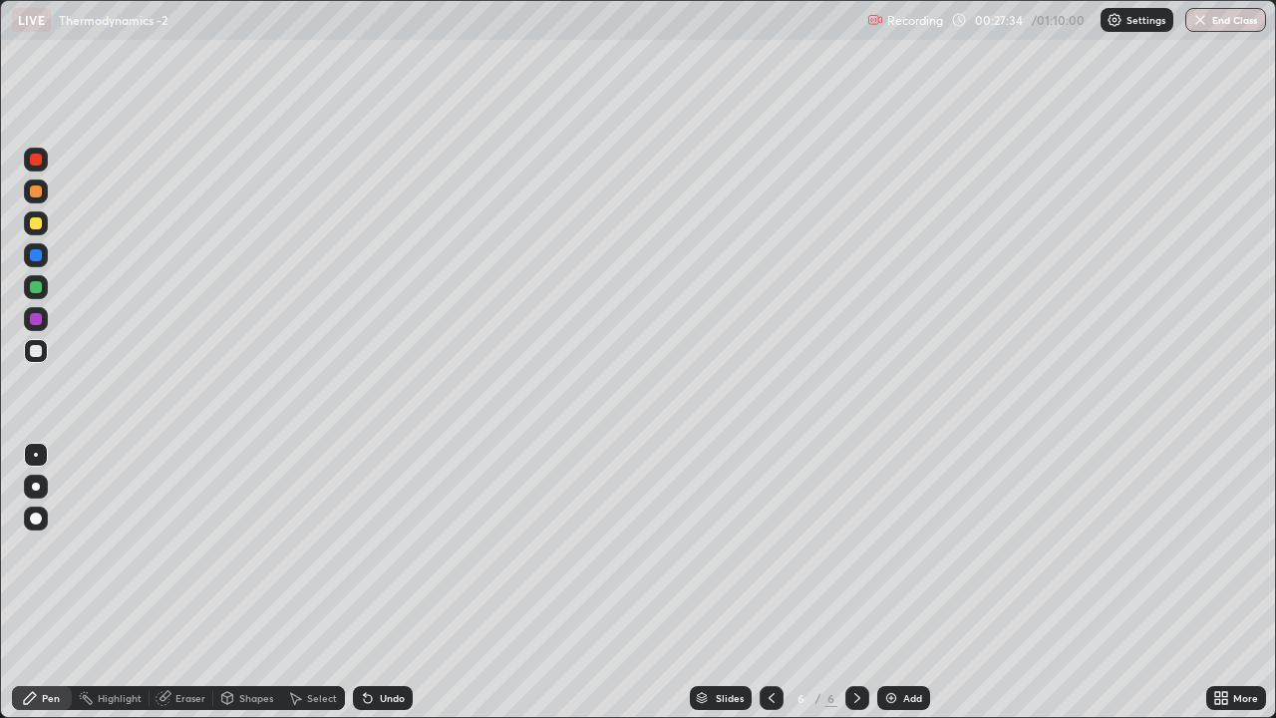
click at [386, 548] on div "Undo" at bounding box center [392, 698] width 25 height 10
click at [770, 548] on icon at bounding box center [772, 698] width 16 height 16
click at [770, 548] on icon at bounding box center [772, 698] width 6 height 10
click at [770, 548] on icon at bounding box center [772, 698] width 16 height 16
click at [767, 548] on icon at bounding box center [772, 698] width 16 height 16
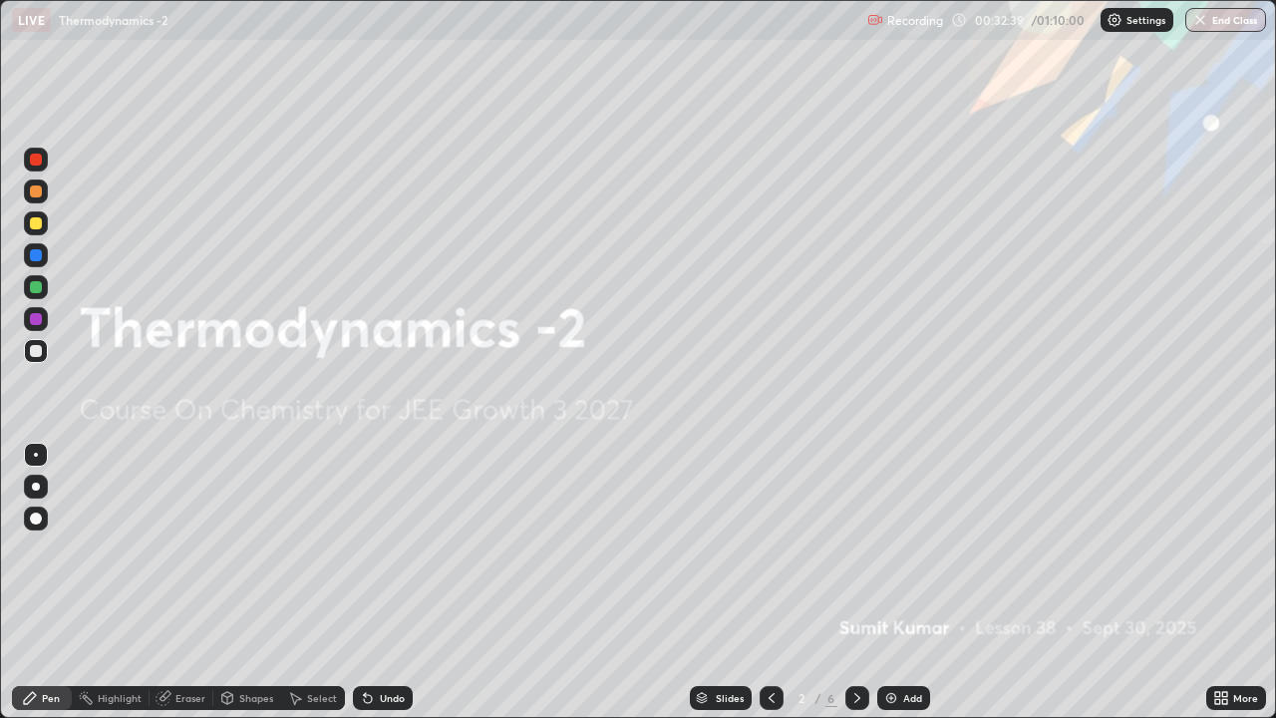
click at [855, 548] on icon at bounding box center [857, 698] width 16 height 16
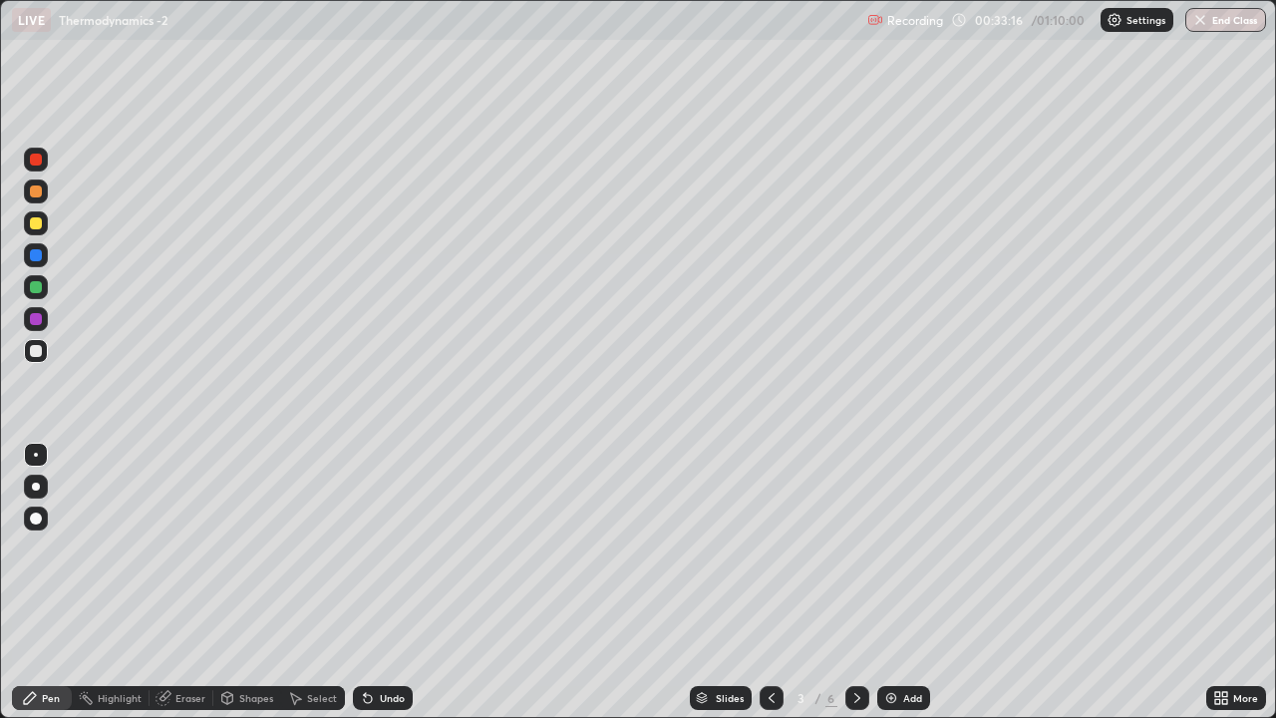
click at [852, 548] on icon at bounding box center [857, 698] width 16 height 16
click at [227, 548] on icon at bounding box center [227, 700] width 0 height 7
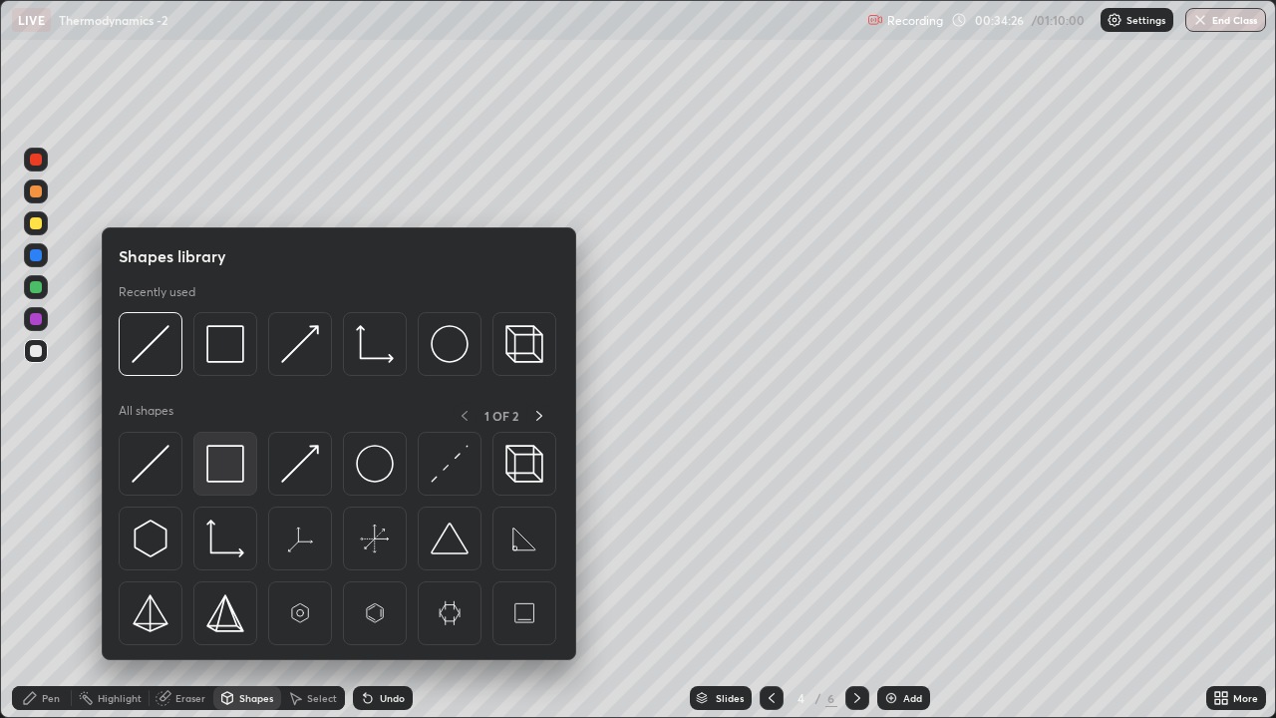
click at [226, 466] on img at bounding box center [225, 464] width 38 height 38
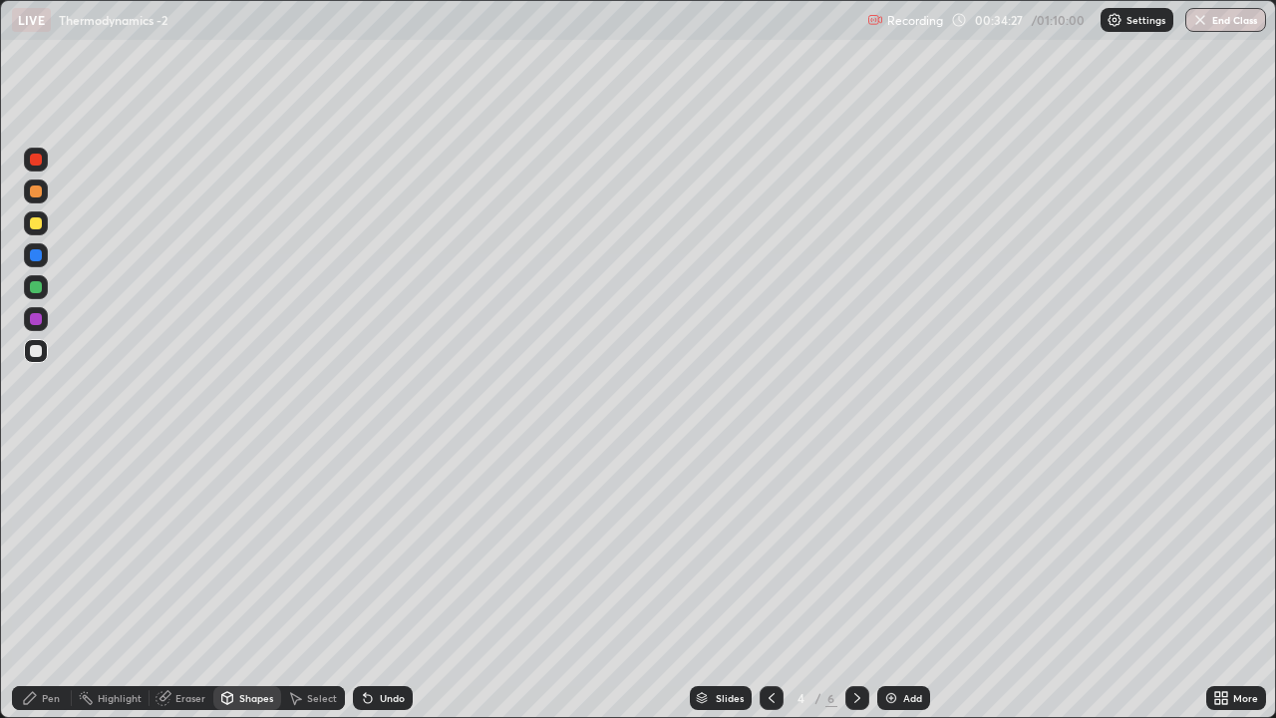
click at [35, 225] on div at bounding box center [36, 223] width 12 height 12
click at [855, 548] on icon at bounding box center [857, 698] width 16 height 16
click at [177, 548] on div "Eraser" at bounding box center [190, 698] width 30 height 10
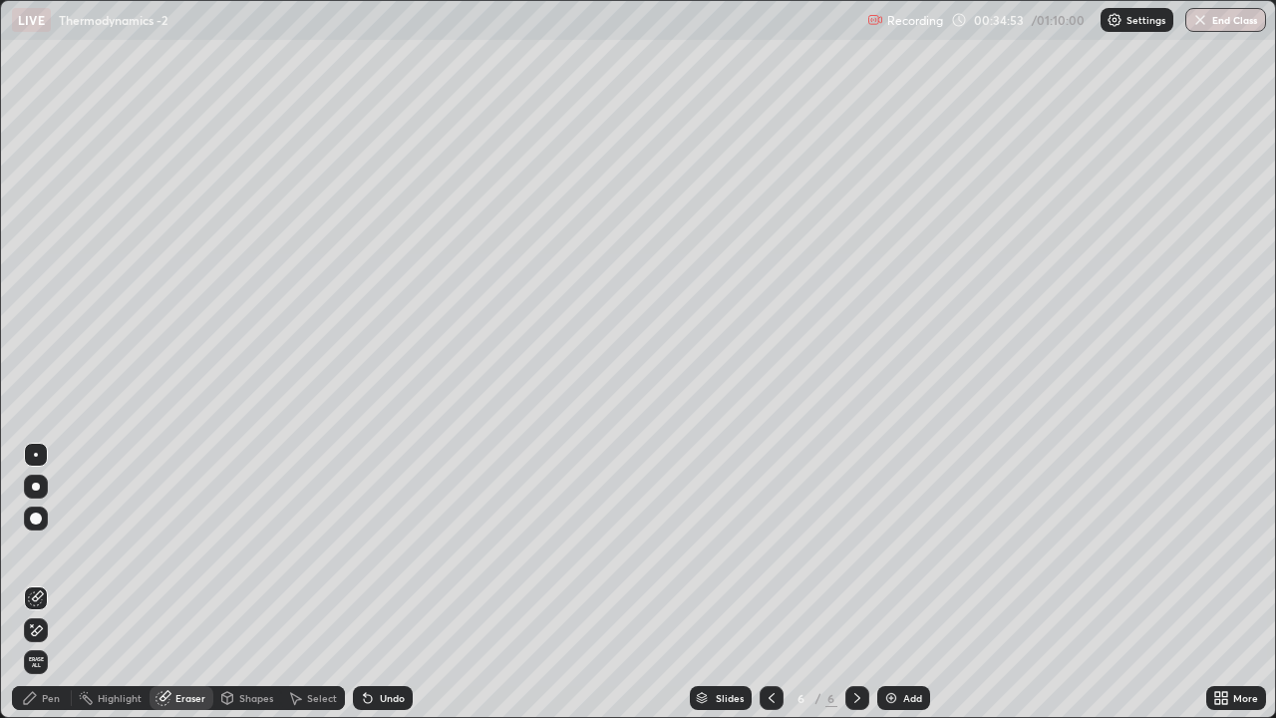
click at [39, 548] on icon at bounding box center [36, 630] width 16 height 17
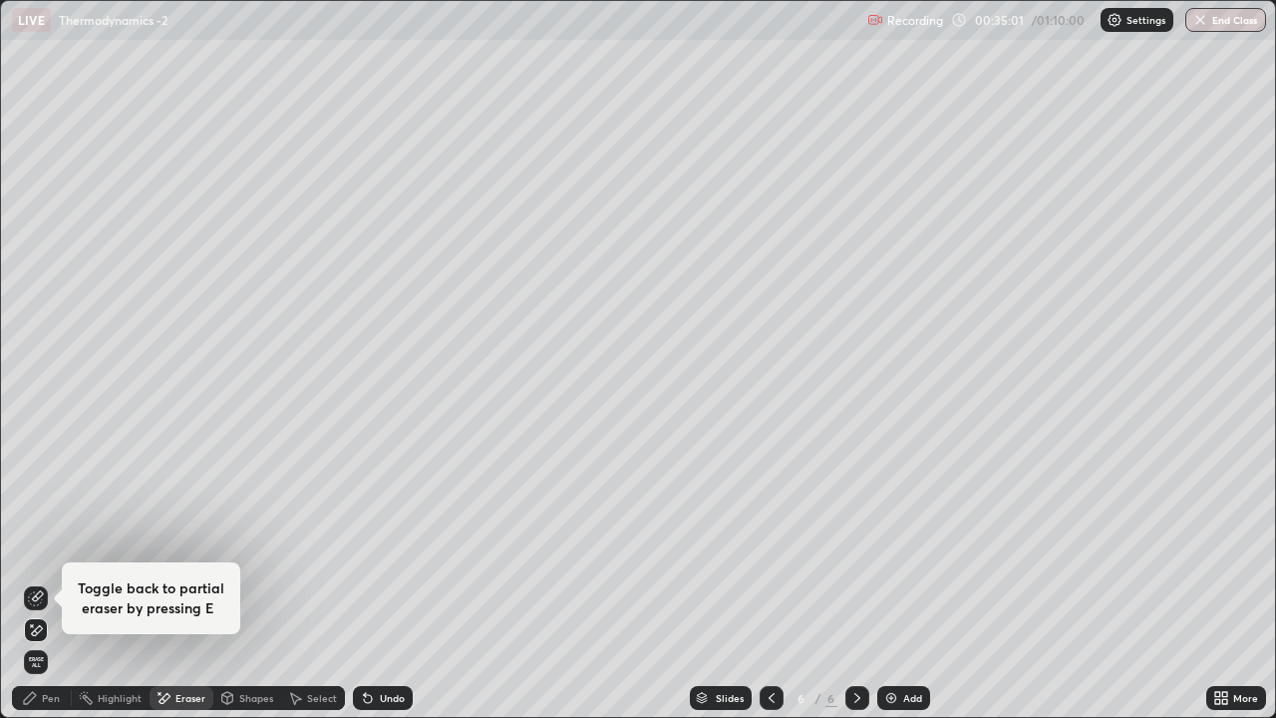
click at [51, 548] on div "Pen" at bounding box center [51, 698] width 18 height 10
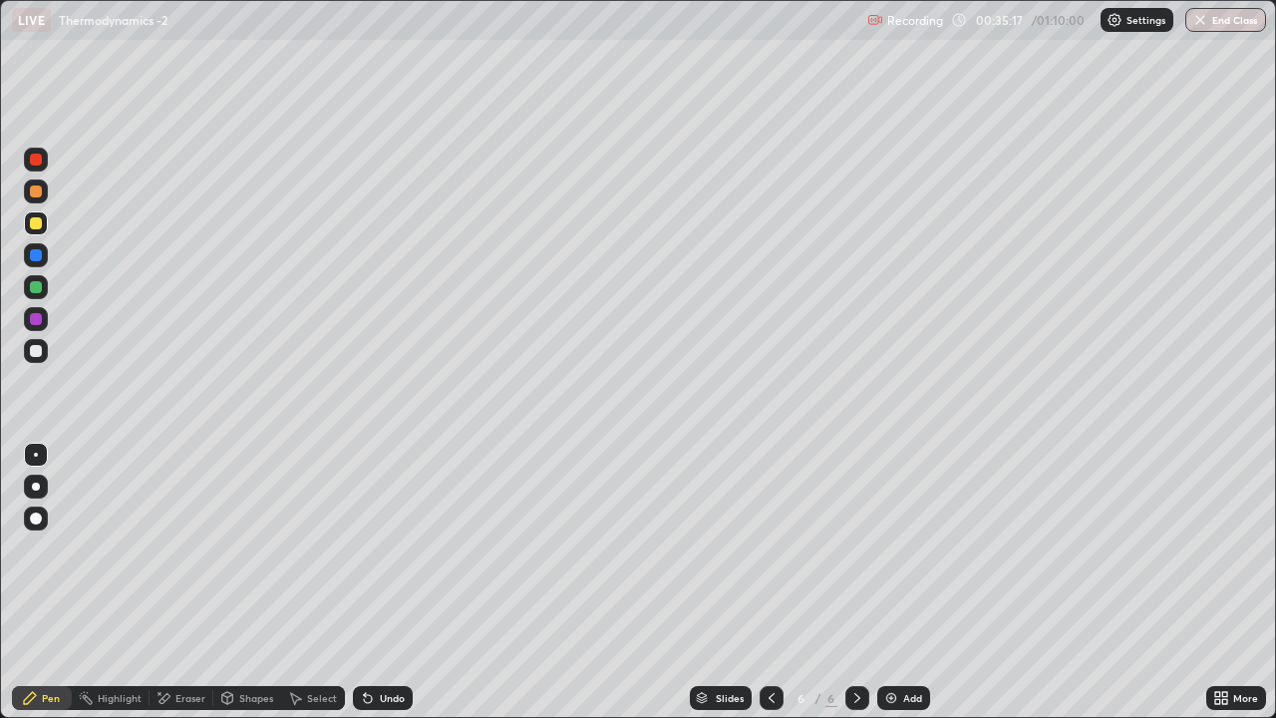
click at [390, 548] on div "Undo" at bounding box center [392, 698] width 25 height 10
click at [393, 548] on div "Undo" at bounding box center [392, 698] width 25 height 10
click at [251, 548] on div "Shapes" at bounding box center [256, 698] width 34 height 10
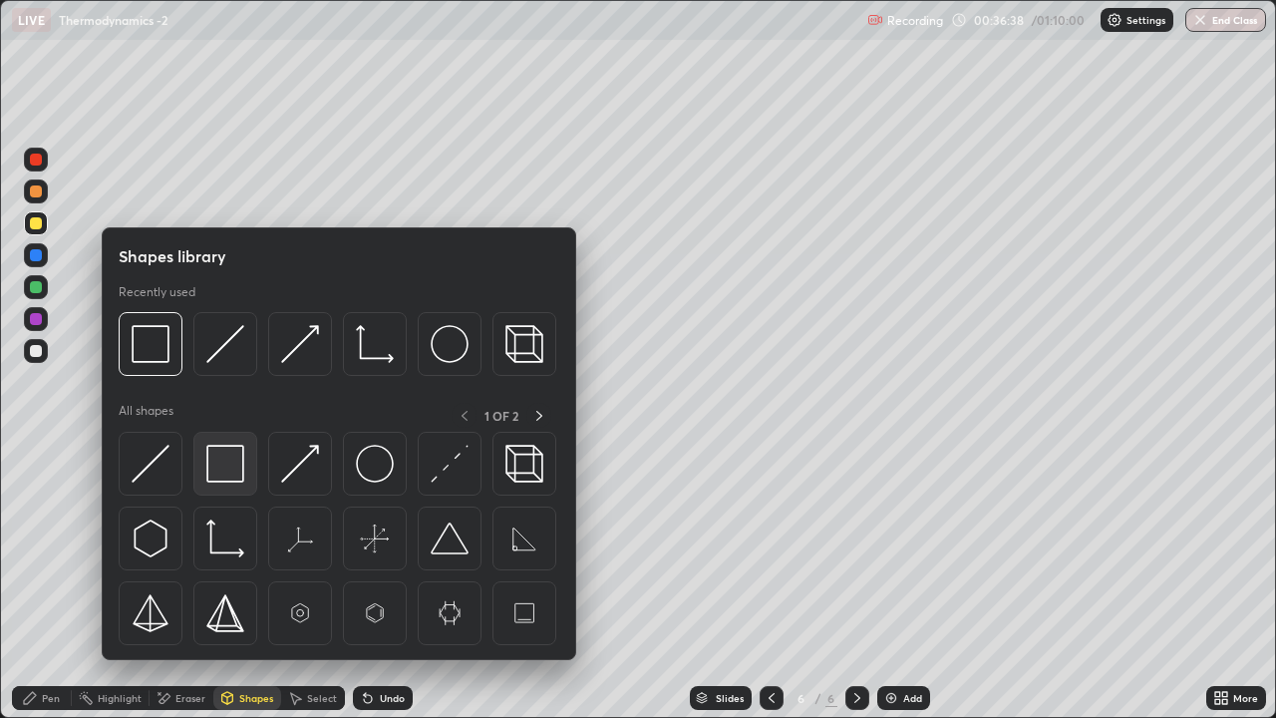
click at [217, 470] on img at bounding box center [225, 464] width 38 height 38
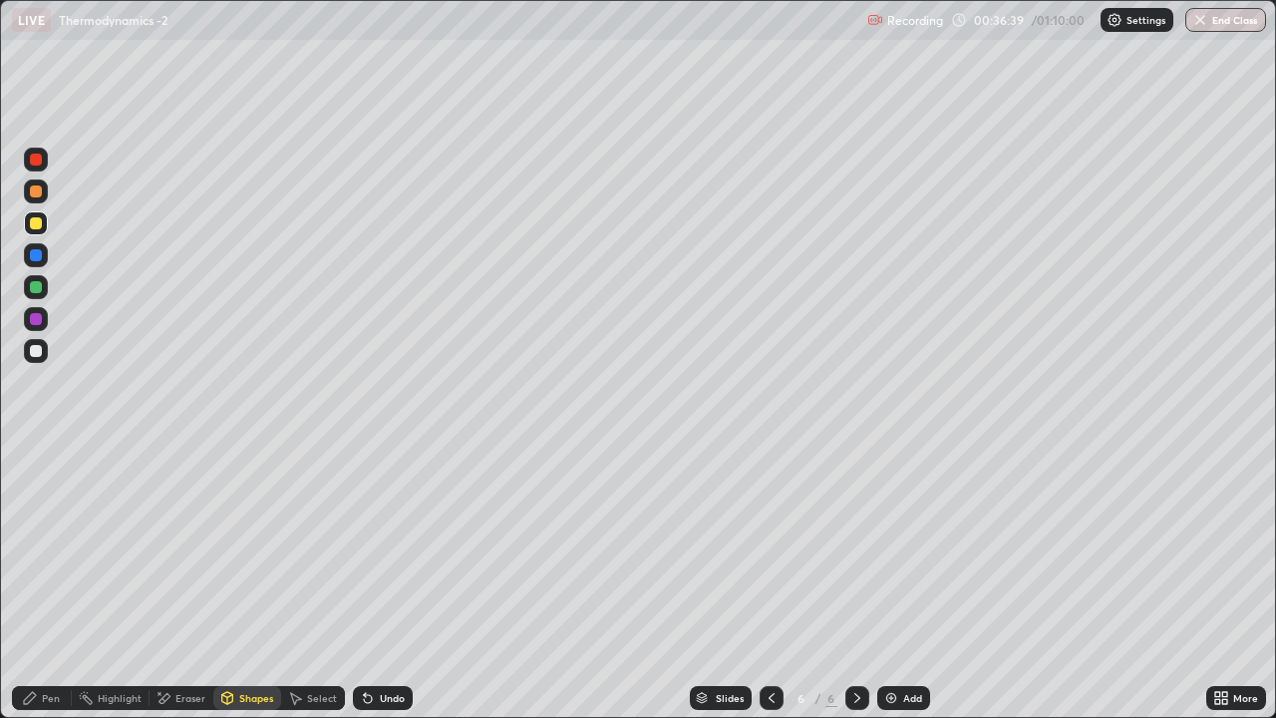
click at [35, 287] on div at bounding box center [36, 287] width 12 height 12
click at [886, 548] on img at bounding box center [891, 698] width 16 height 16
click at [35, 548] on icon at bounding box center [30, 698] width 16 height 16
click at [37, 226] on div at bounding box center [36, 223] width 12 height 12
click at [368, 548] on icon at bounding box center [368, 699] width 8 height 8
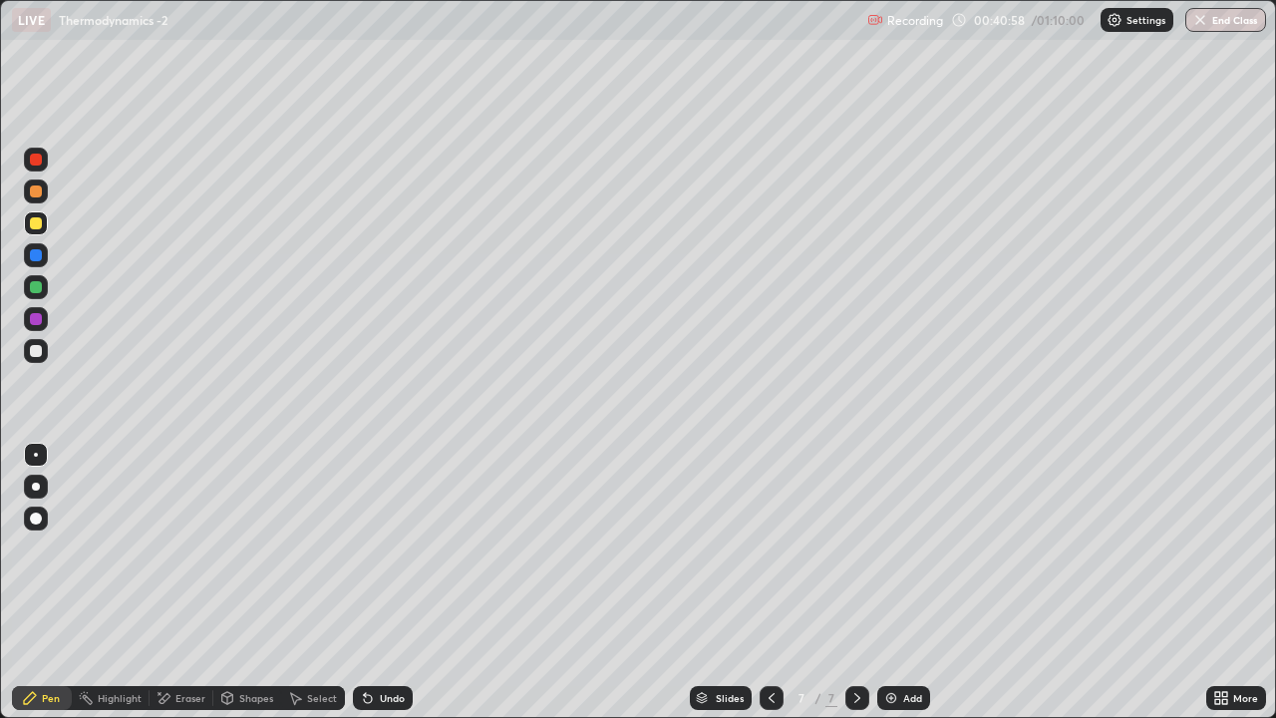
click at [386, 548] on div "Undo" at bounding box center [392, 698] width 25 height 10
click at [381, 548] on div "Undo" at bounding box center [392, 698] width 25 height 10
click at [36, 351] on div at bounding box center [36, 351] width 12 height 12
click at [364, 548] on icon at bounding box center [365, 694] width 2 height 2
click at [891, 548] on img at bounding box center [891, 698] width 16 height 16
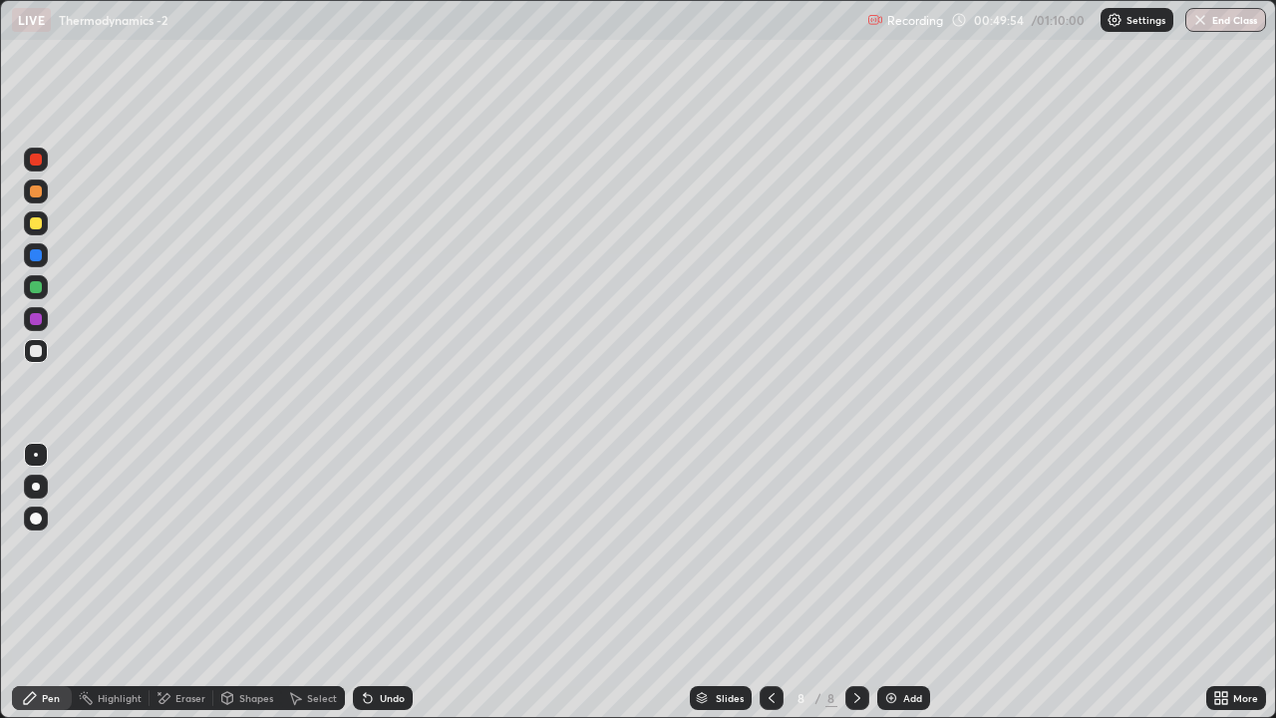
click at [372, 548] on div "Undo" at bounding box center [383, 698] width 60 height 24
click at [886, 548] on img at bounding box center [891, 698] width 16 height 16
click at [390, 548] on div "Undo" at bounding box center [392, 698] width 25 height 10
click at [364, 548] on icon at bounding box center [368, 699] width 8 height 8
click at [367, 548] on icon at bounding box center [368, 699] width 8 height 8
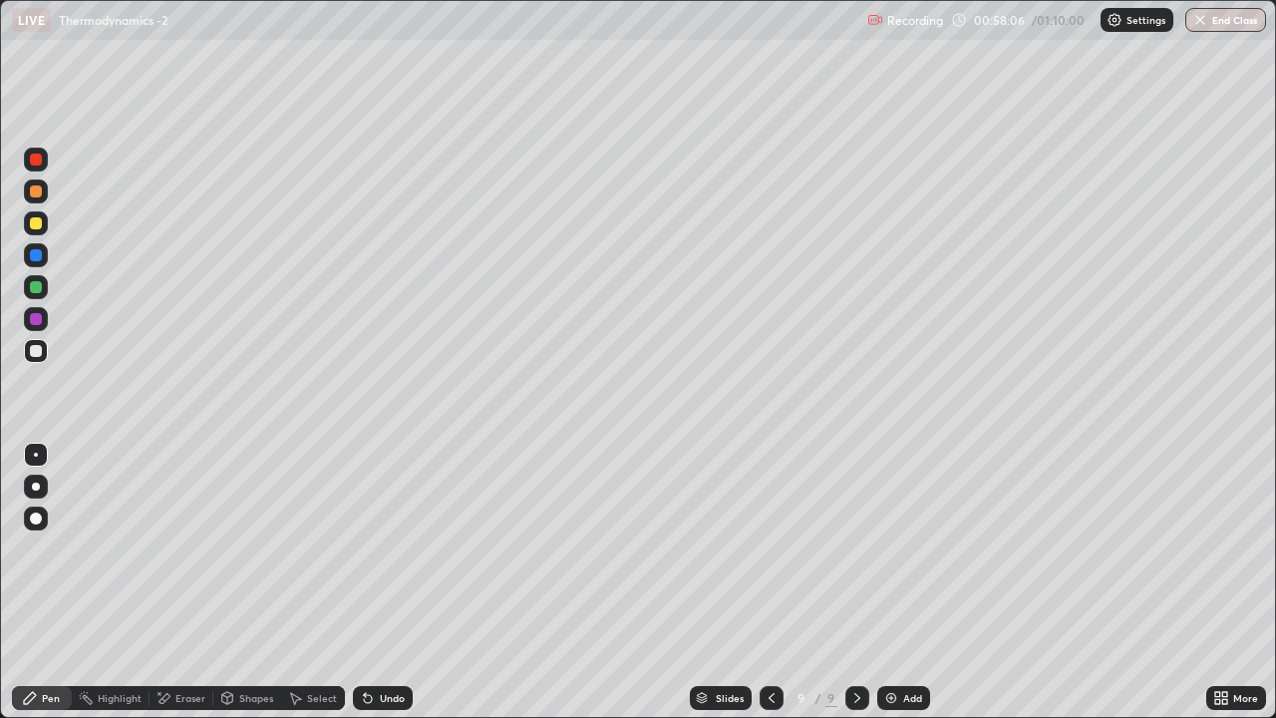
click at [364, 548] on icon at bounding box center [368, 699] width 8 height 8
click at [367, 548] on icon at bounding box center [368, 699] width 8 height 8
click at [365, 548] on icon at bounding box center [368, 699] width 8 height 8
click at [36, 224] on div at bounding box center [36, 223] width 12 height 12
click at [33, 352] on div at bounding box center [36, 351] width 12 height 12
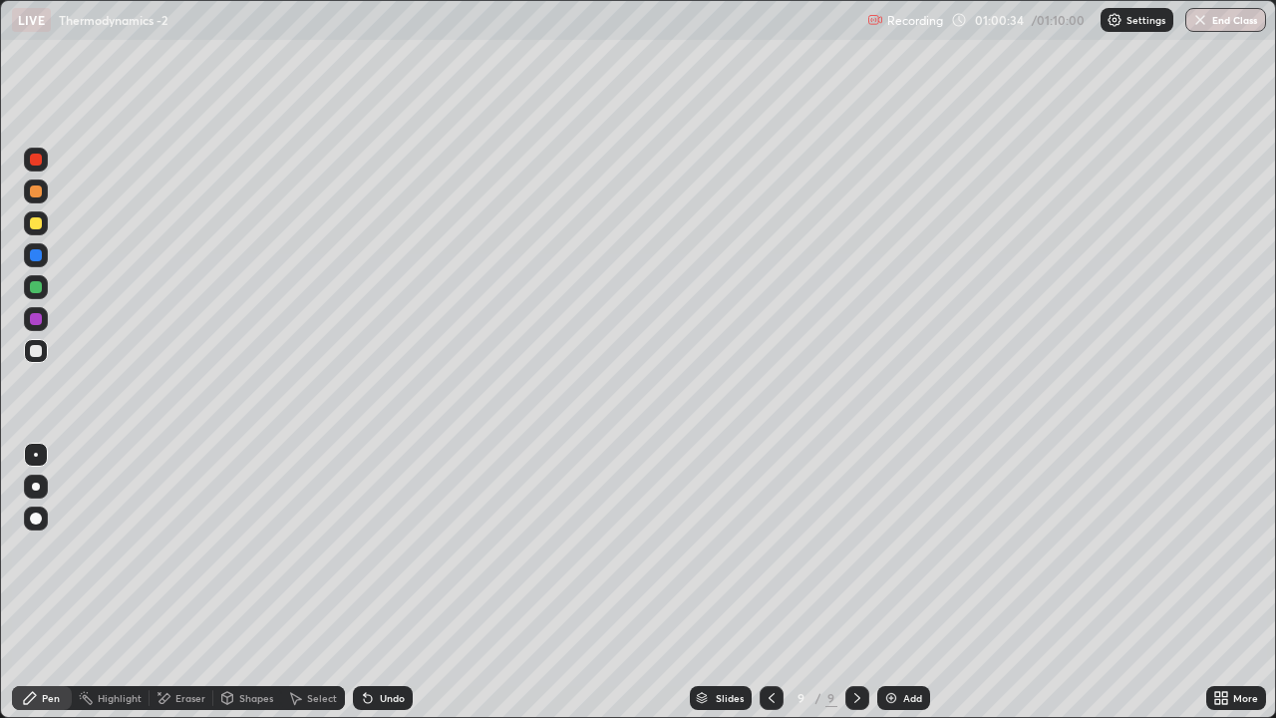
click at [186, 548] on div "Eraser" at bounding box center [190, 698] width 30 height 10
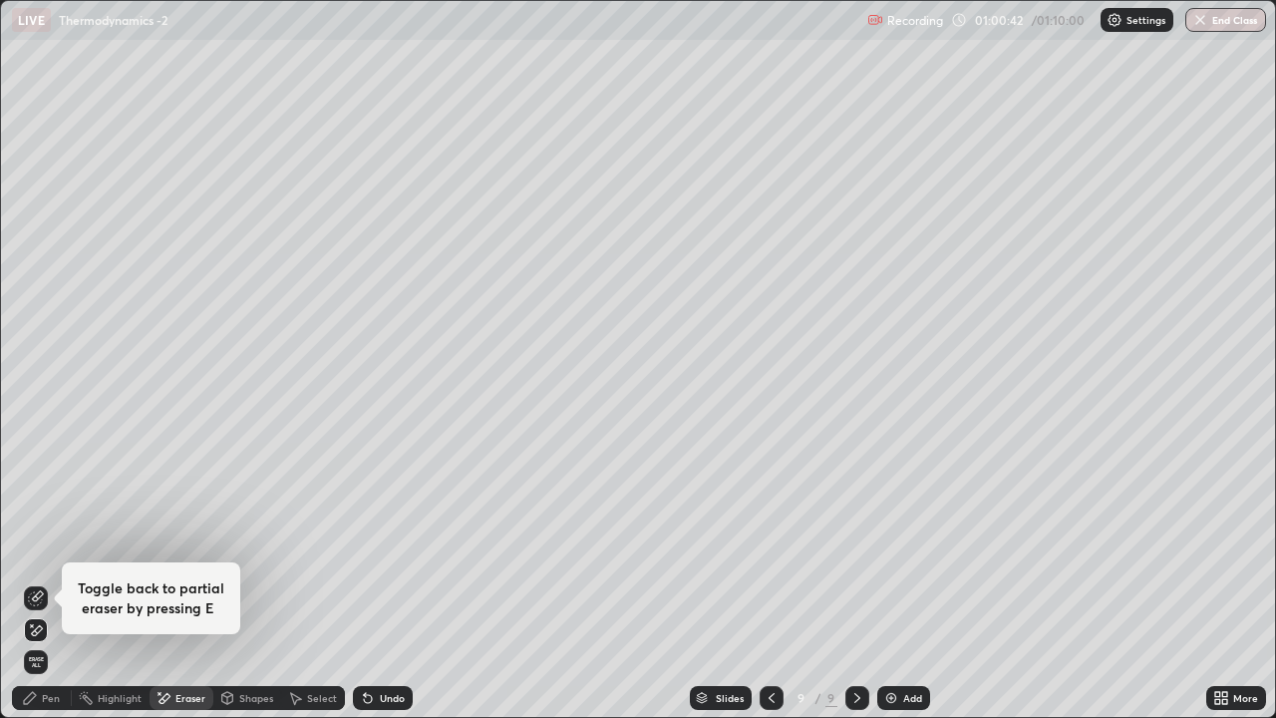
click at [384, 548] on div "Undo" at bounding box center [392, 698] width 25 height 10
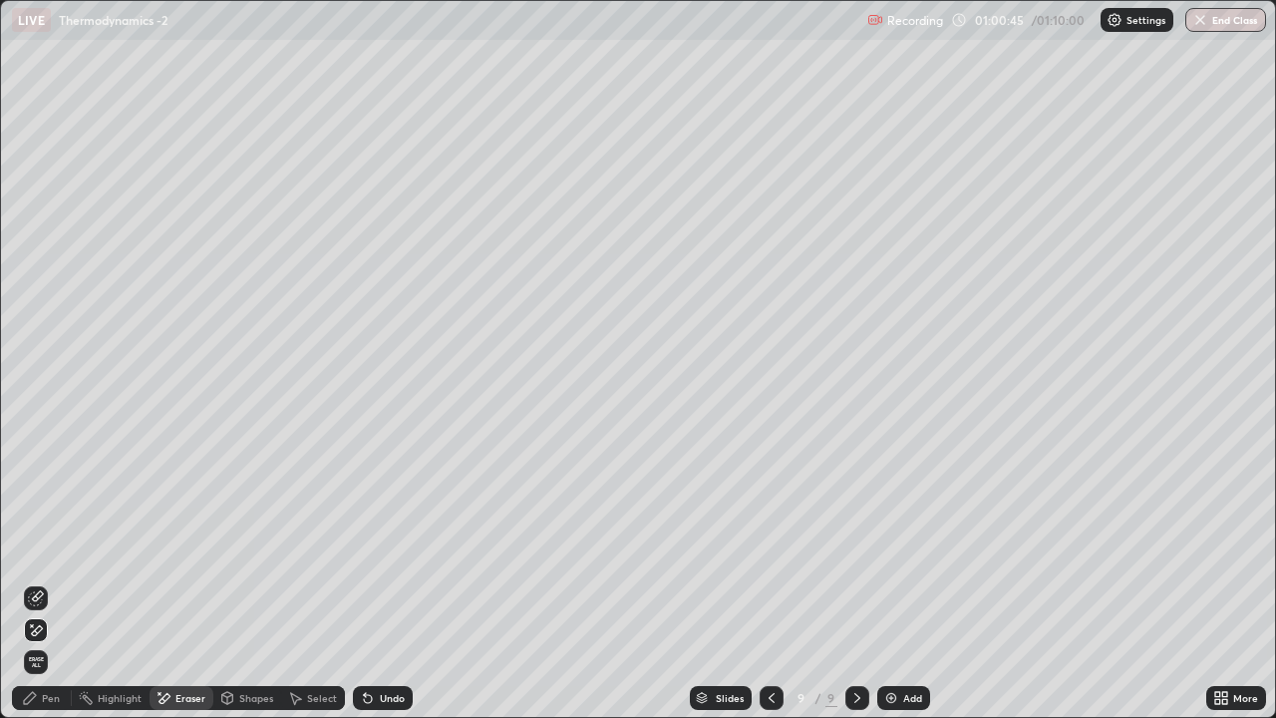
click at [48, 548] on div "Pen" at bounding box center [51, 698] width 18 height 10
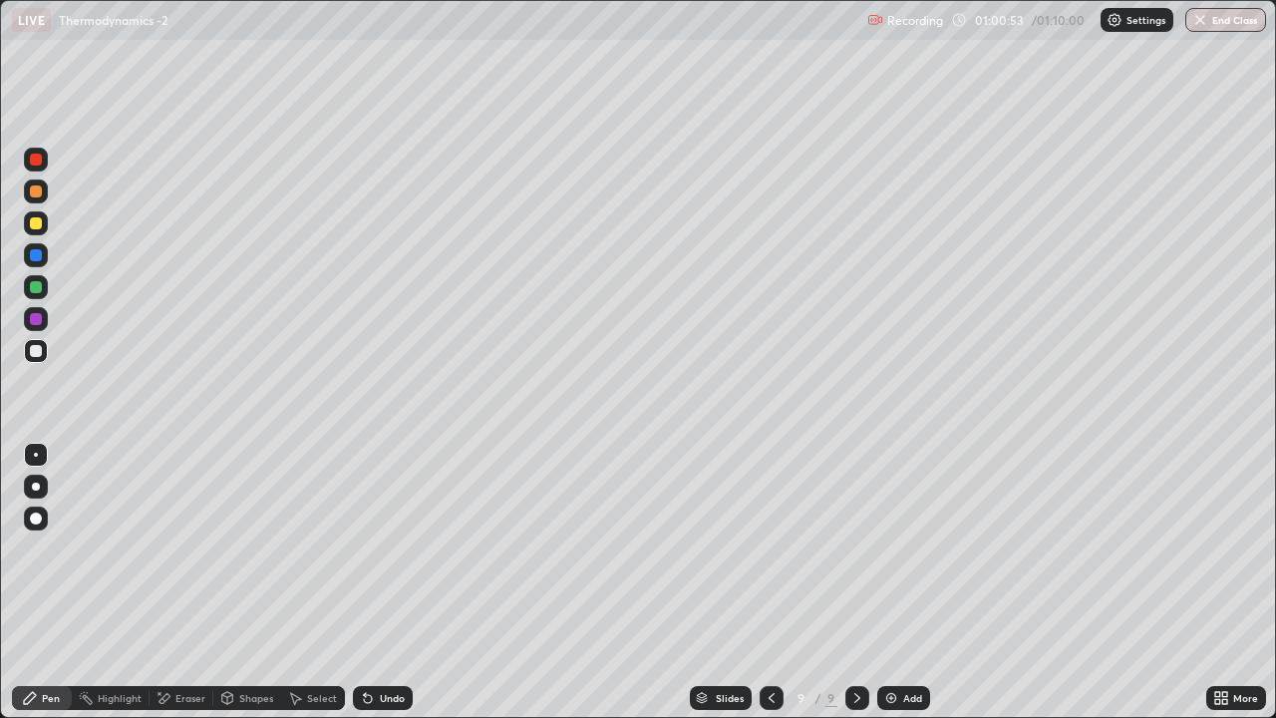
click at [381, 548] on div "Undo" at bounding box center [392, 698] width 25 height 10
click at [380, 548] on div "Undo" at bounding box center [392, 698] width 25 height 10
click at [380, 548] on div "Undo" at bounding box center [383, 698] width 60 height 24
click at [379, 548] on div "Undo" at bounding box center [383, 698] width 60 height 24
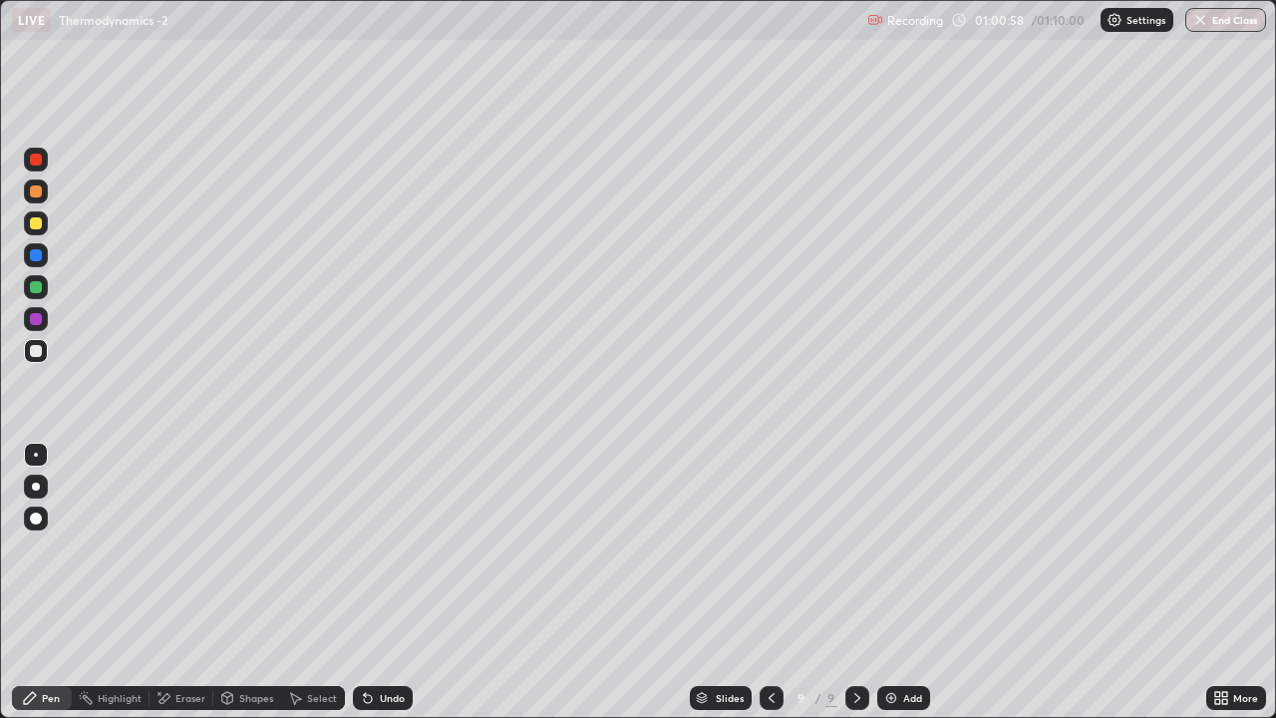
click at [376, 548] on div "Undo" at bounding box center [383, 698] width 60 height 24
click at [375, 548] on div "Undo" at bounding box center [383, 698] width 60 height 24
click at [383, 548] on div "Undo" at bounding box center [392, 698] width 25 height 10
click at [369, 548] on icon at bounding box center [368, 698] width 16 height 16
click at [251, 548] on div "Shapes" at bounding box center [256, 698] width 34 height 10
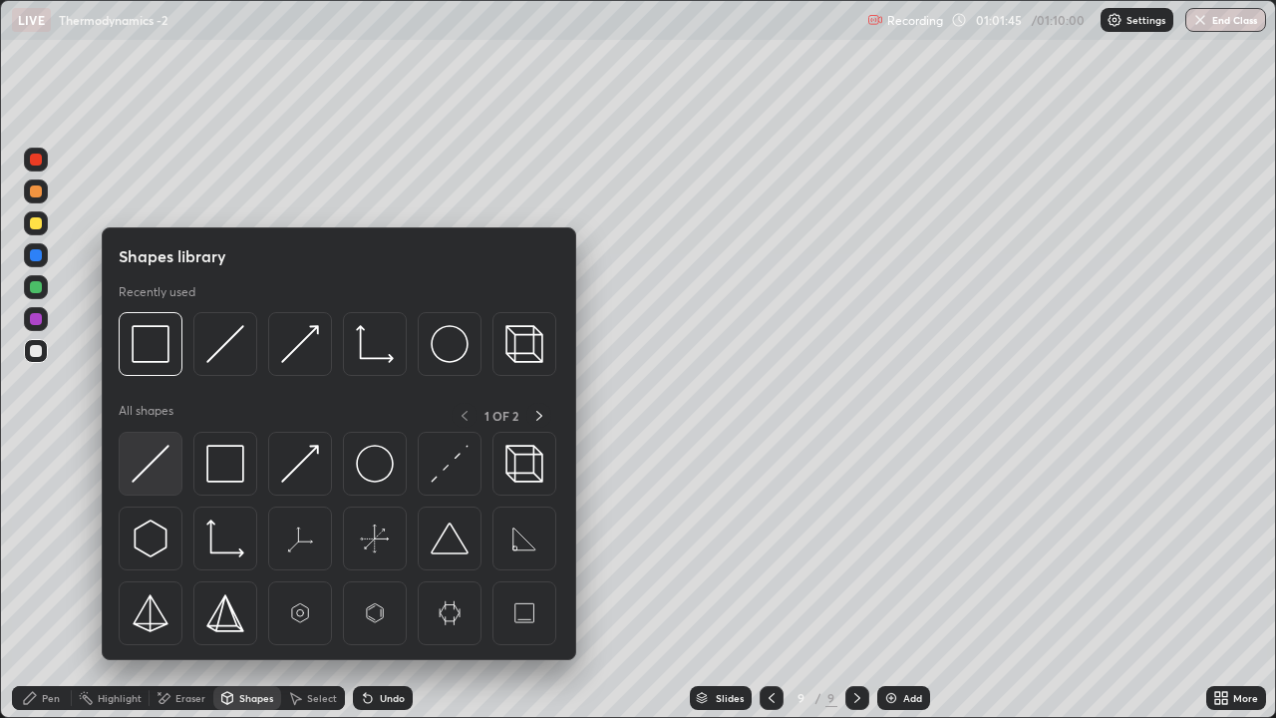
click at [166, 465] on img at bounding box center [151, 464] width 38 height 38
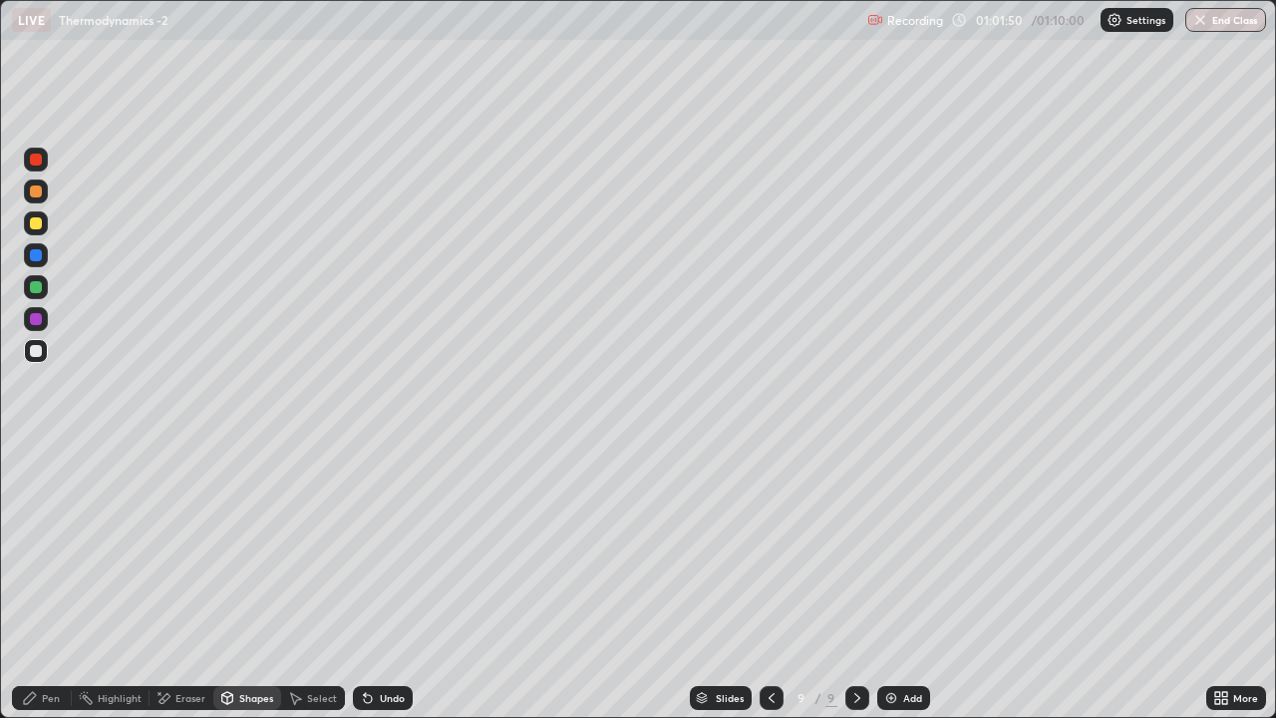
click at [376, 548] on div "Undo" at bounding box center [383, 698] width 60 height 24
click at [167, 548] on icon at bounding box center [164, 698] width 16 height 17
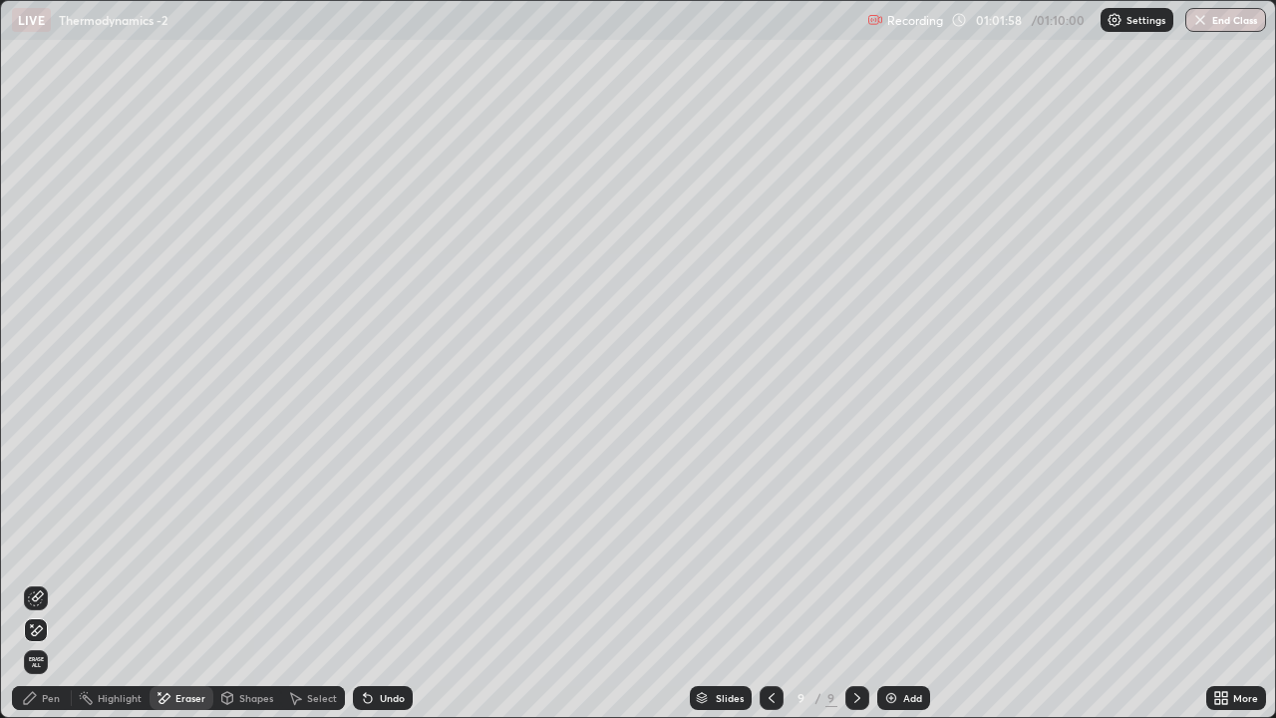
click at [34, 548] on icon at bounding box center [37, 596] width 11 height 10
click at [55, 548] on div "Pen" at bounding box center [42, 698] width 60 height 24
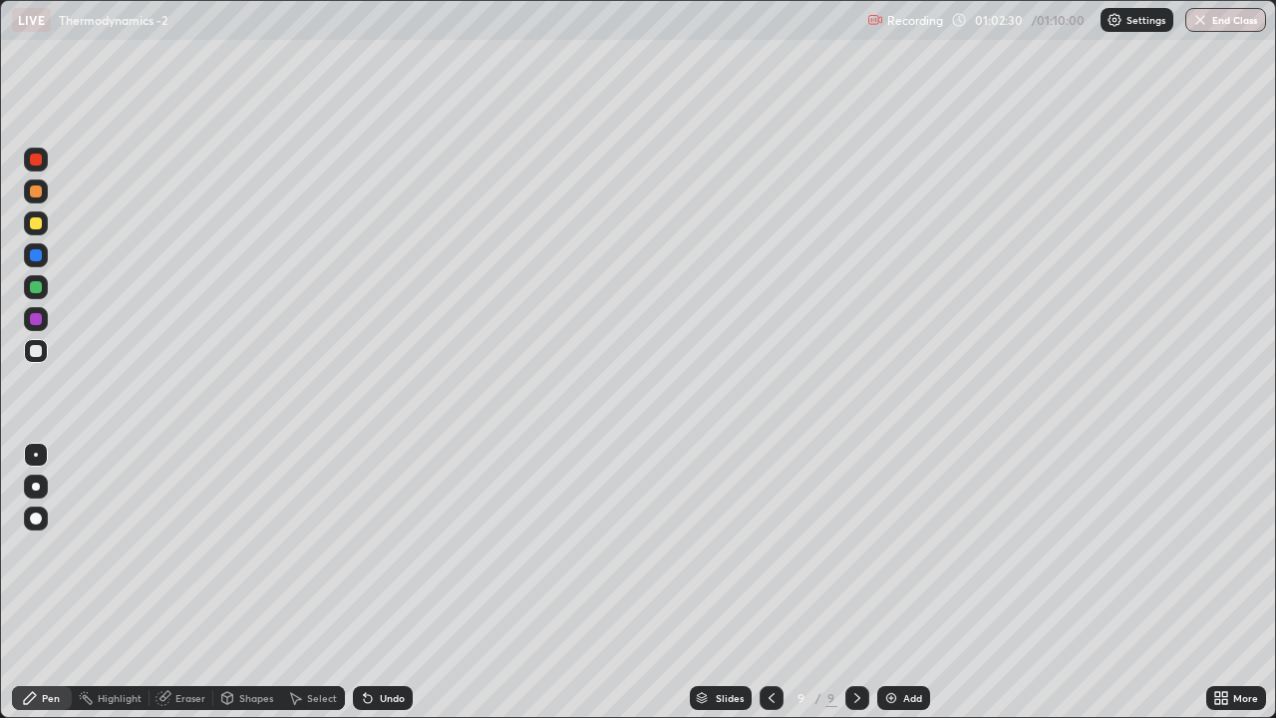
click at [379, 548] on div "Undo" at bounding box center [383, 698] width 60 height 24
click at [378, 548] on div "Undo" at bounding box center [383, 698] width 60 height 24
click at [1212, 22] on button "End Class" at bounding box center [1226, 20] width 79 height 24
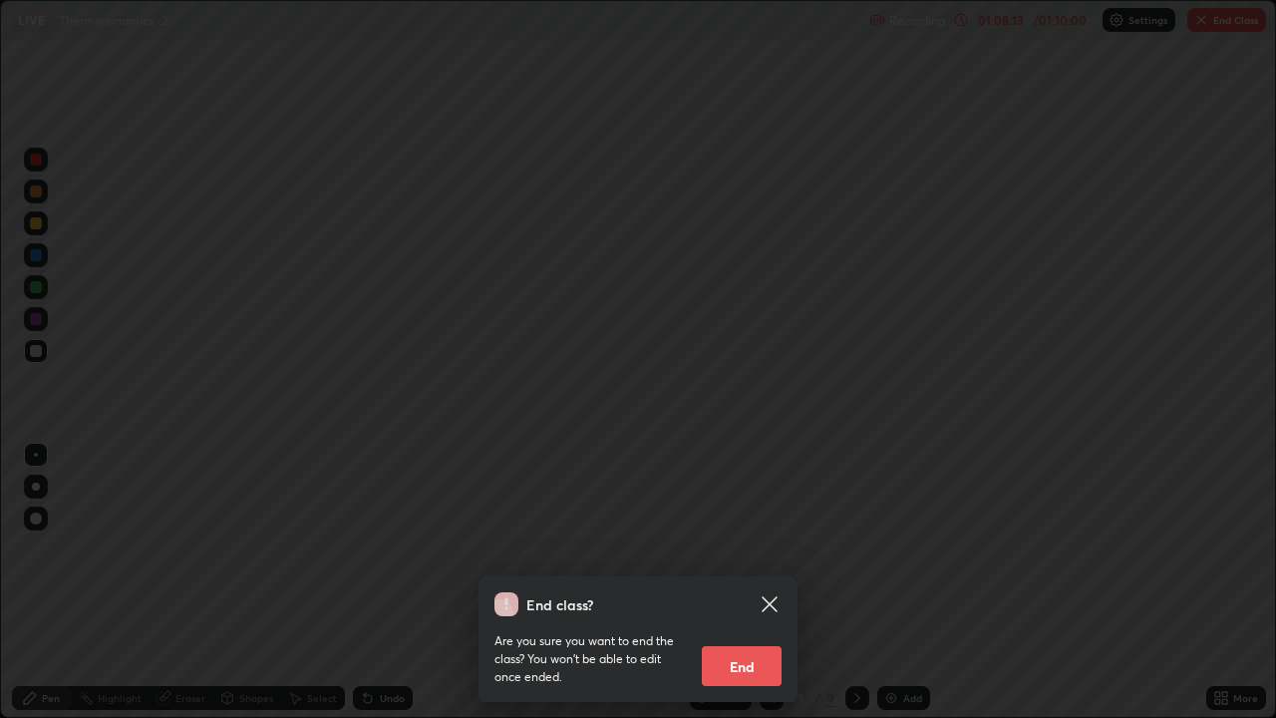
click at [743, 548] on button "End" at bounding box center [742, 666] width 80 height 40
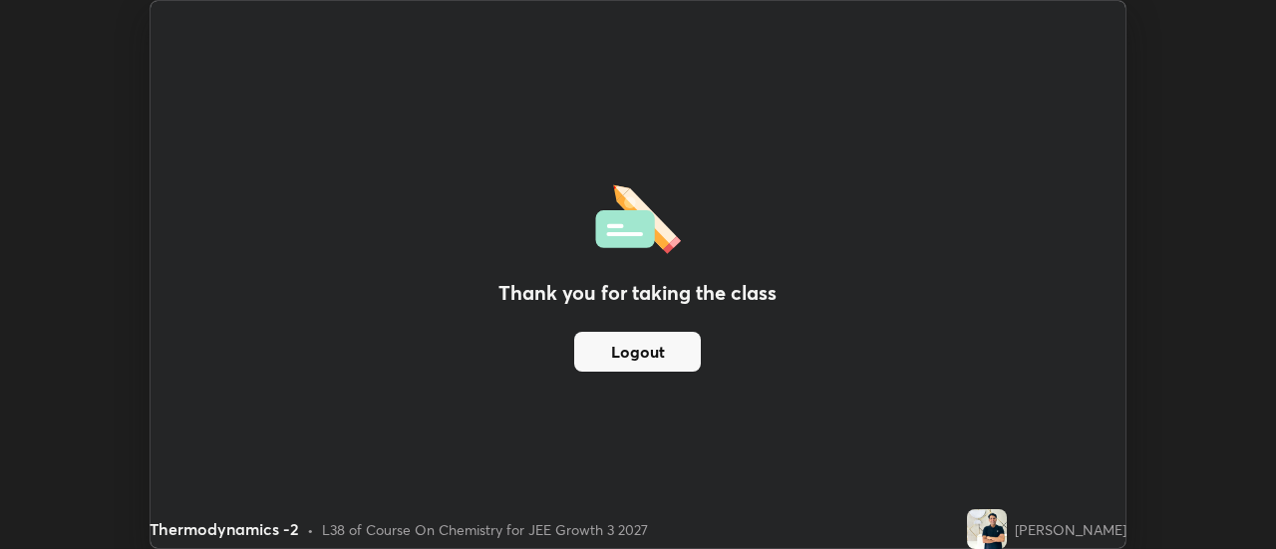
scroll to position [99132, 98406]
